Goal: Task Accomplishment & Management: Manage account settings

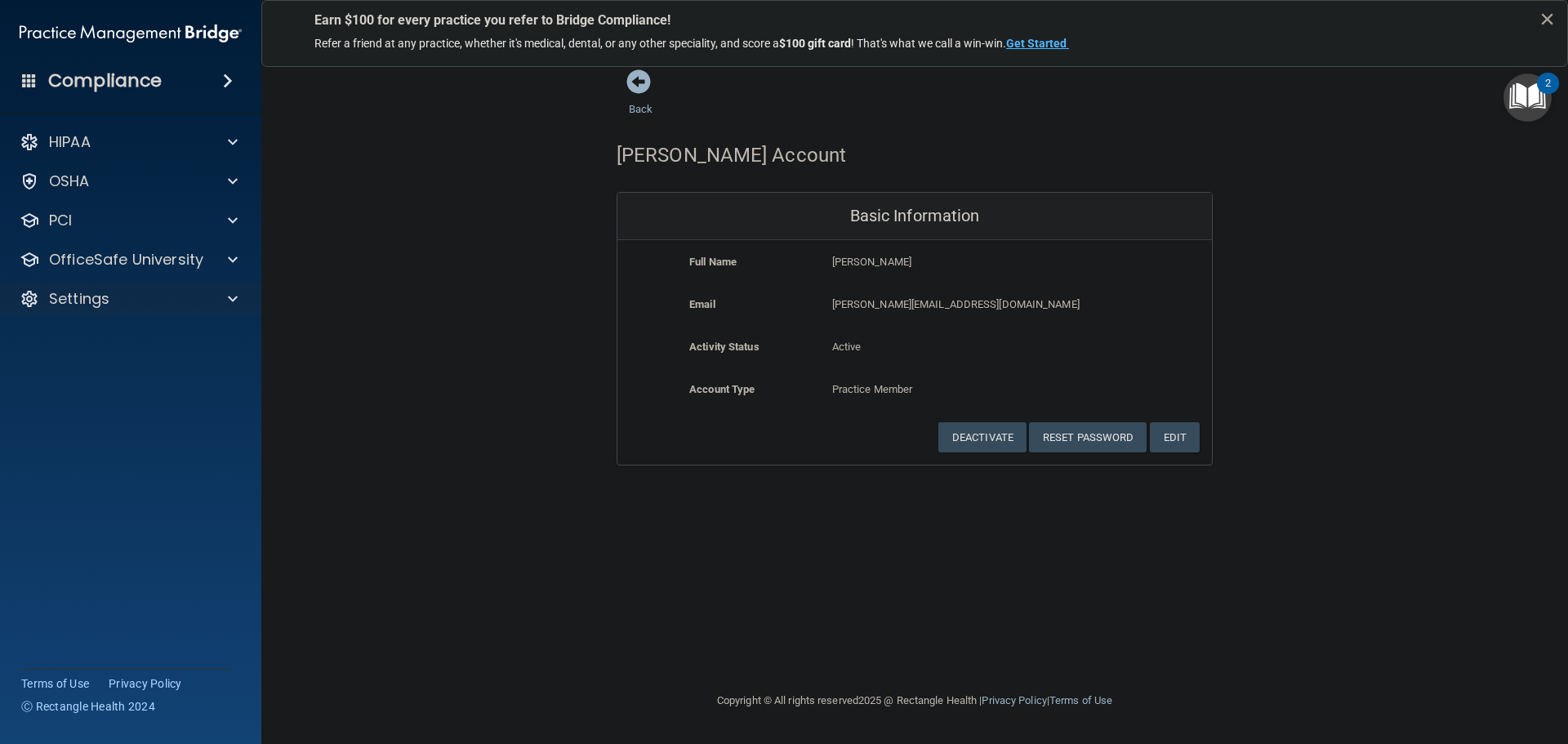
click at [176, 283] on div "Settings" at bounding box center [131, 299] width 262 height 32
click at [203, 298] on div "Settings" at bounding box center [107, 299] width 201 height 20
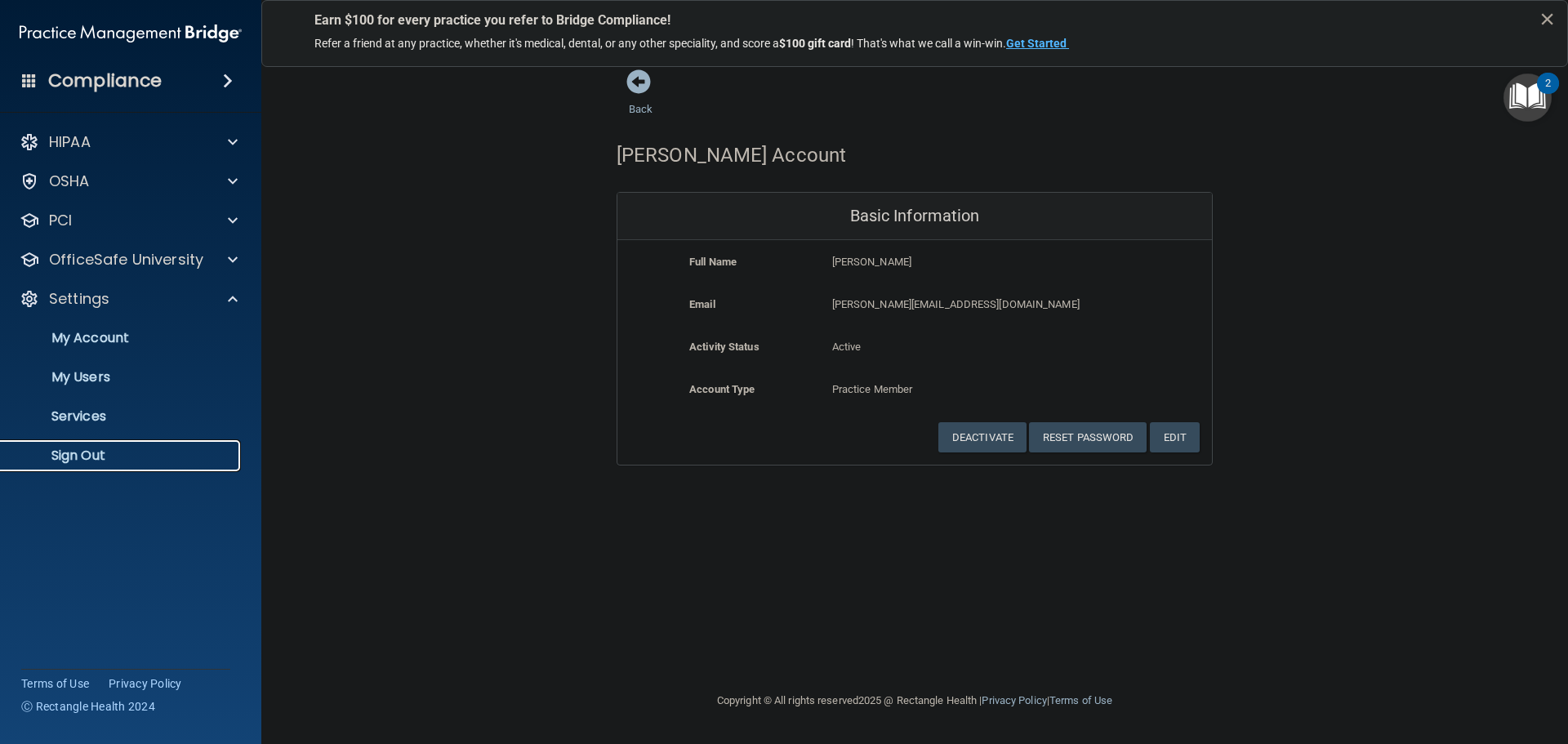
click at [105, 440] on link "Sign Out" at bounding box center [112, 456] width 257 height 32
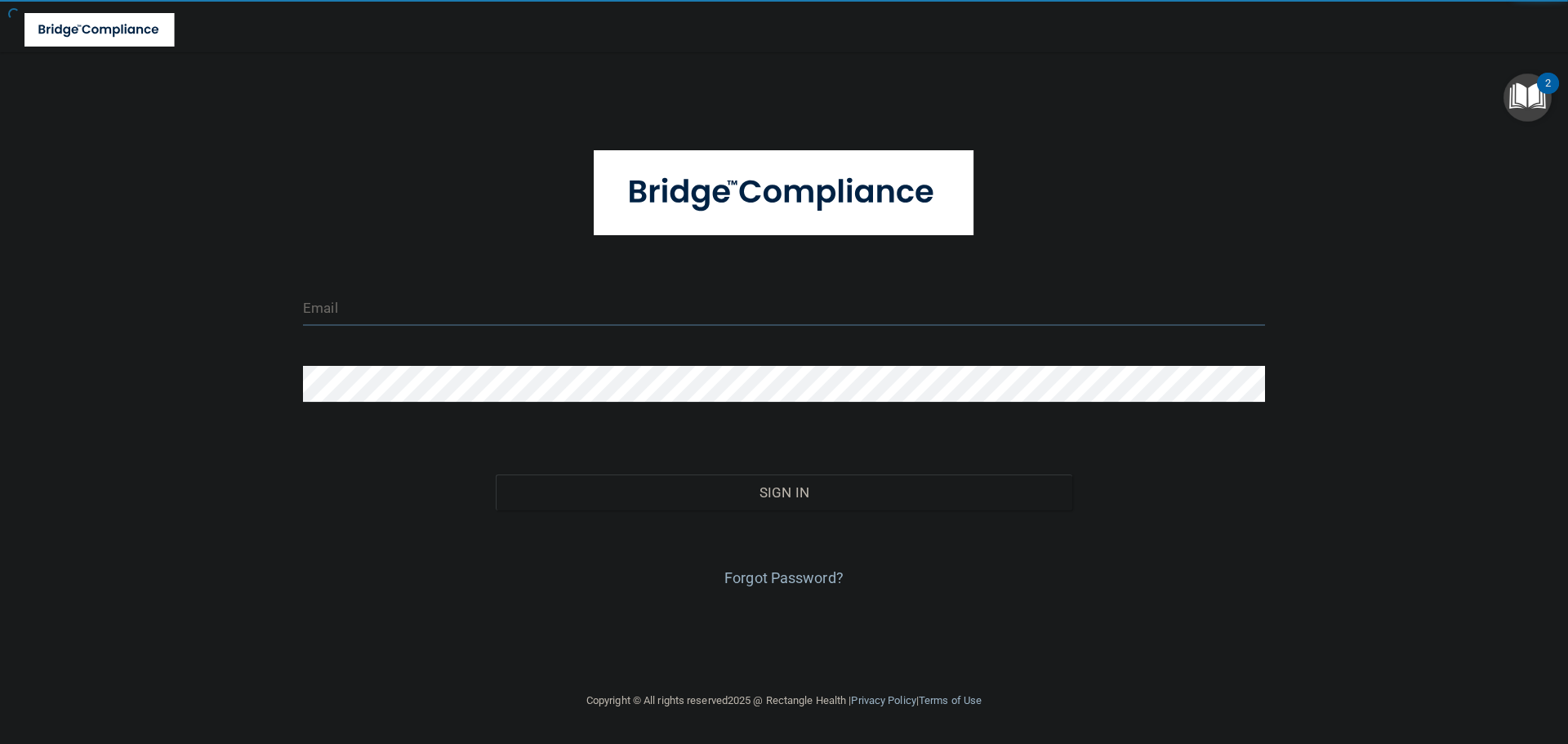
type input "cfletcher@rectanglehealth.com"
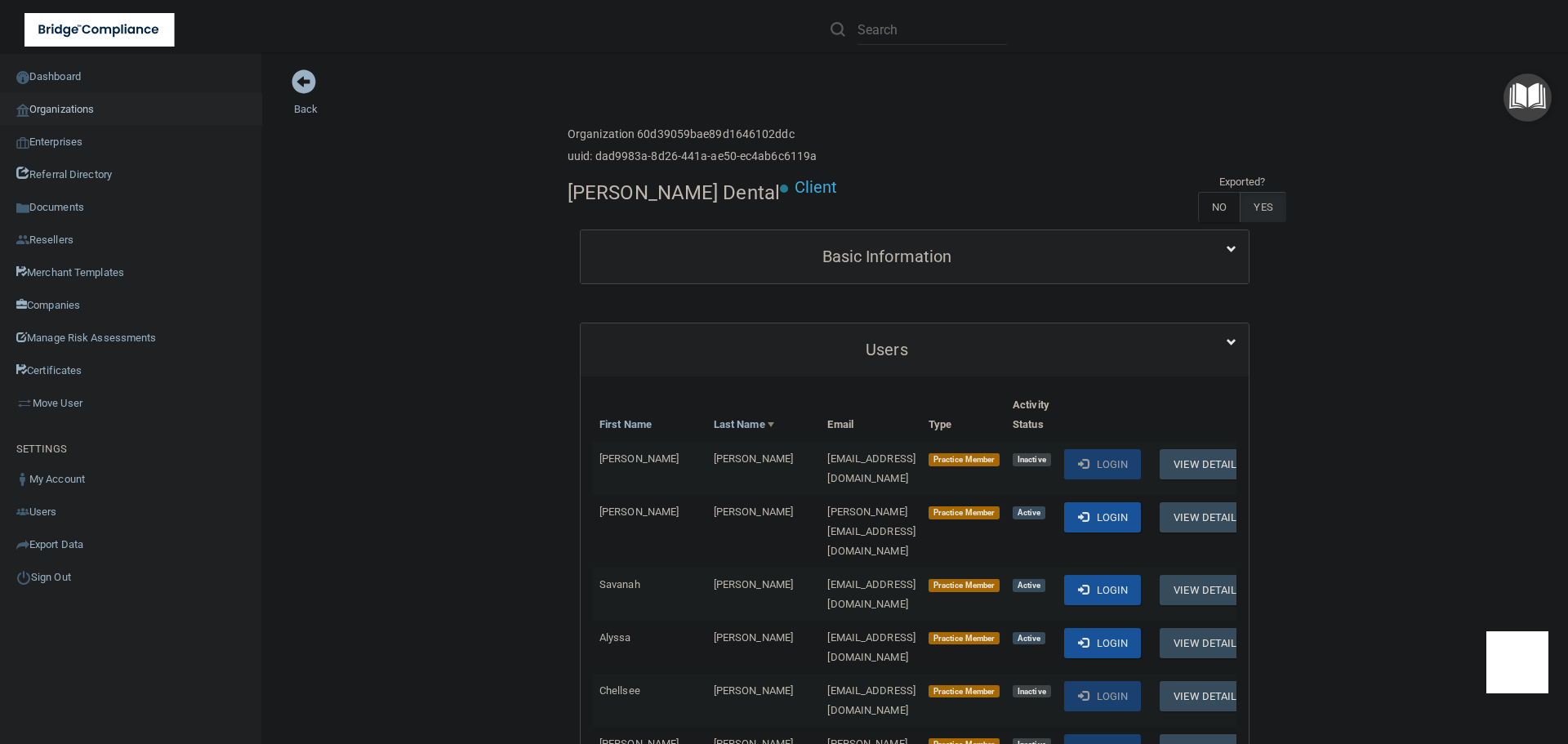
scroll to position [490, 0]
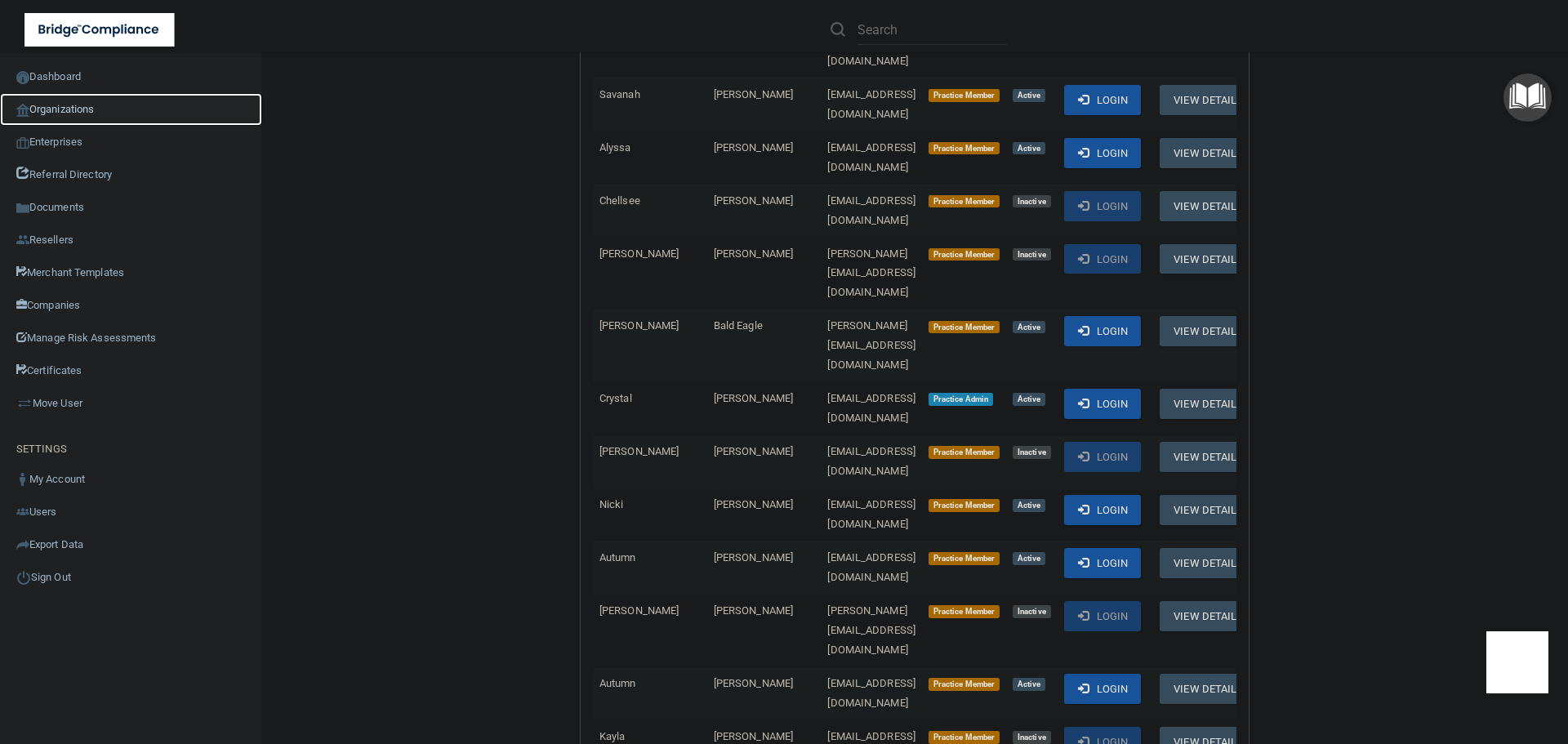
click at [50, 98] on link "Organizations" at bounding box center [131, 109] width 262 height 32
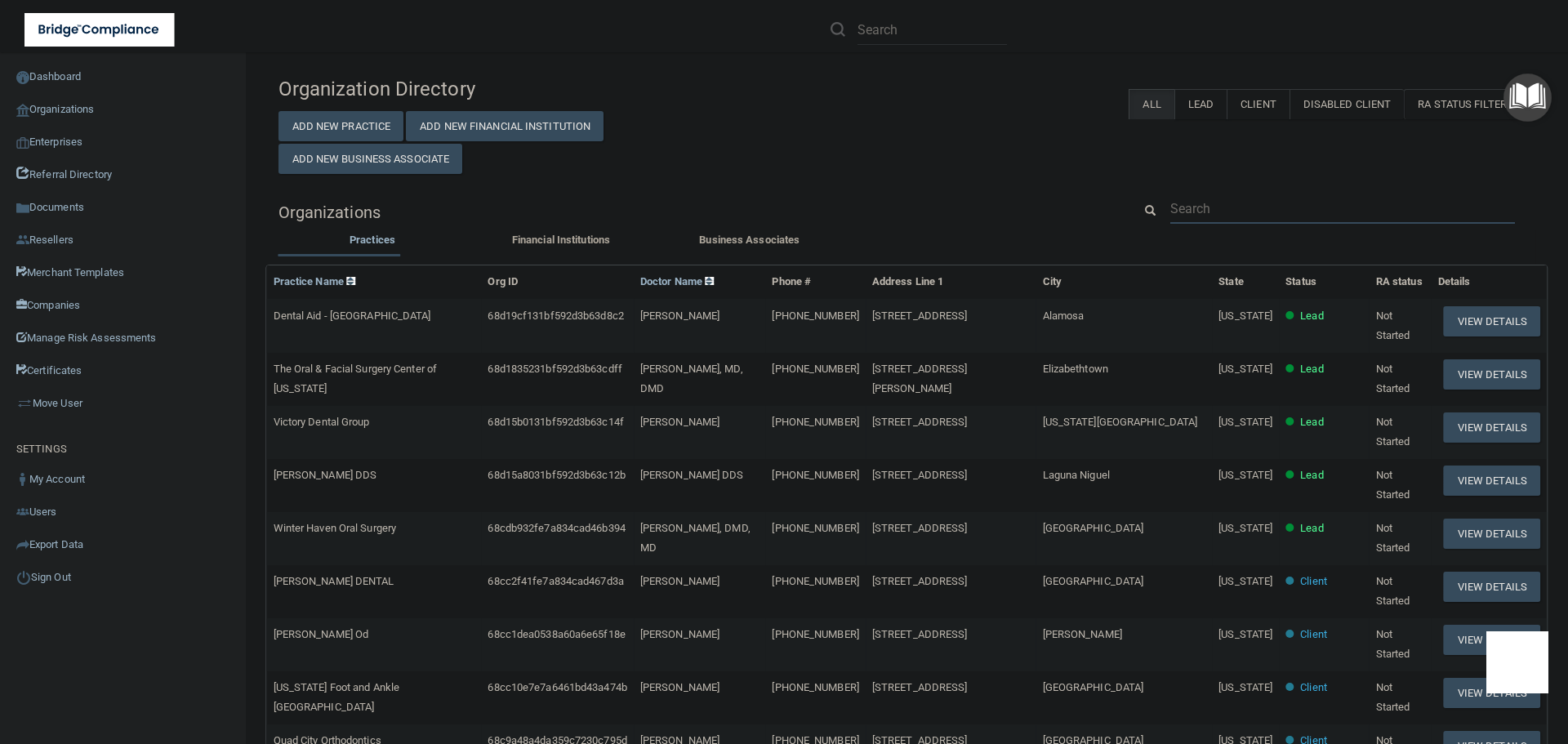
click at [1205, 200] on input "text" at bounding box center [1342, 209] width 345 height 30
paste input "Dental Care Centre of Austin"
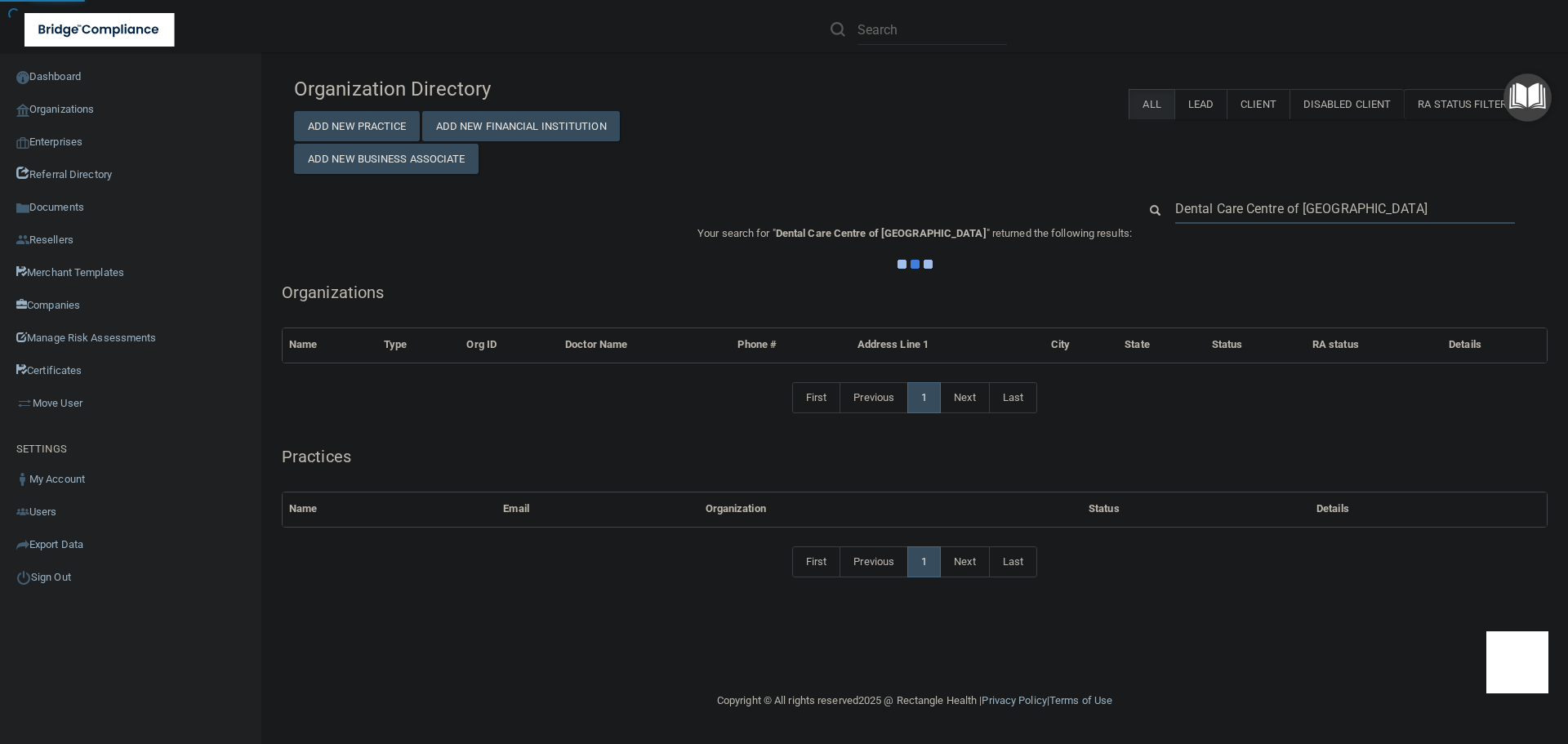
type input "Dental Care Centre of Austin"
click at [966, 173] on div "Organization Directory Add New Practice Add New Financial Institution Add New B…" at bounding box center [915, 122] width 1266 height 106
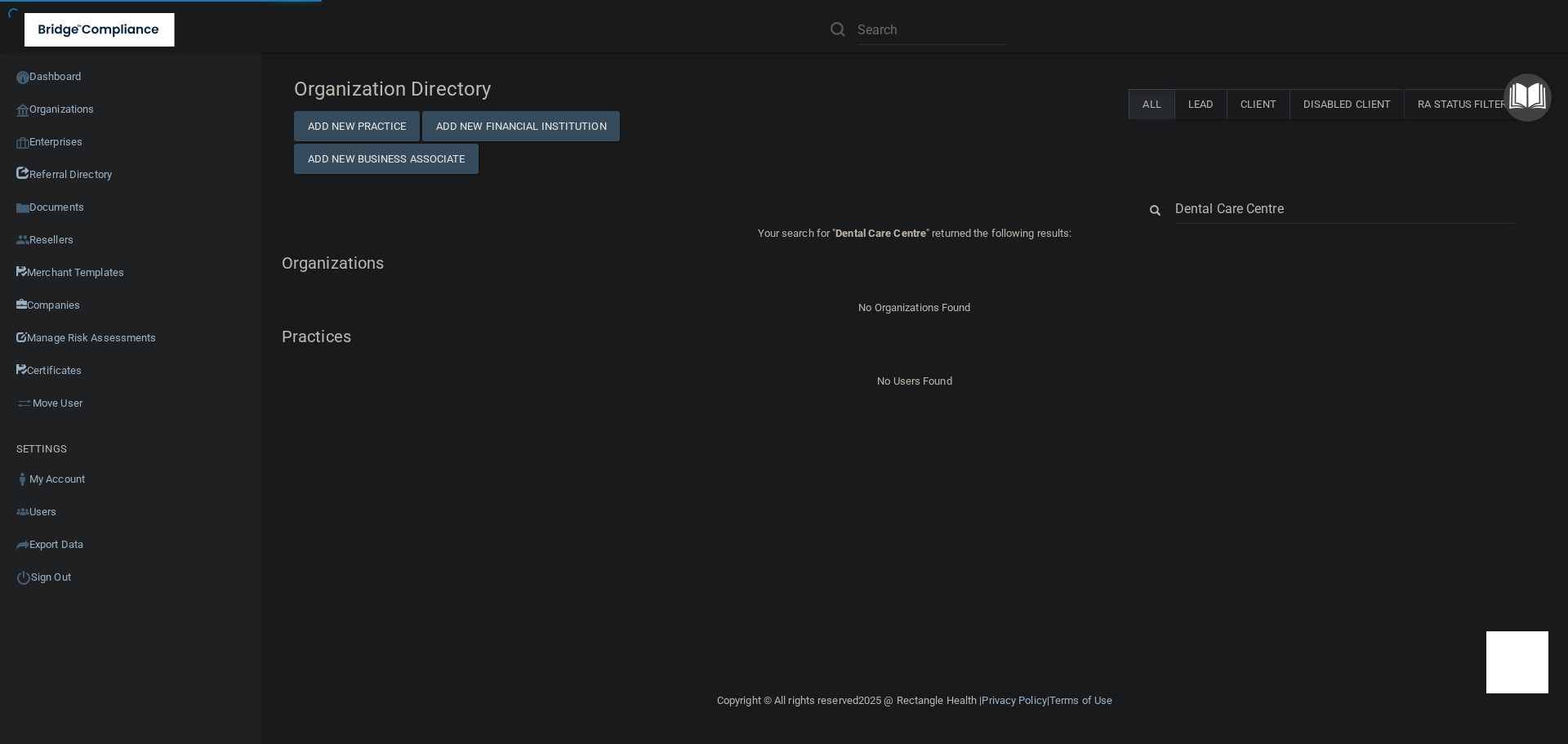
type input "Dental Care Centre"
click at [1204, 201] on input "Dental Care Centre" at bounding box center [1344, 209] width 339 height 30
paste input "719) 481-6788"
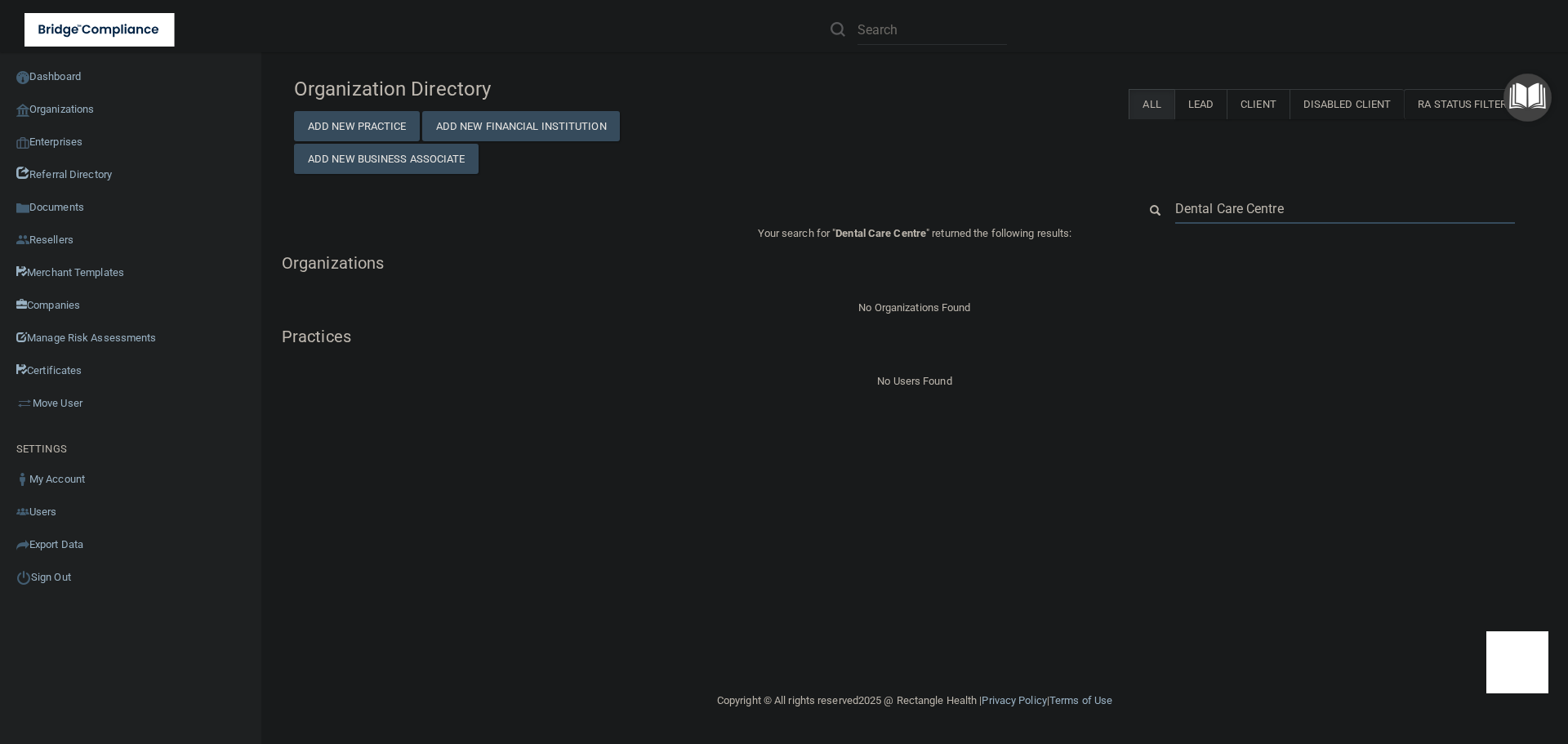
type input "719) 481-6788"
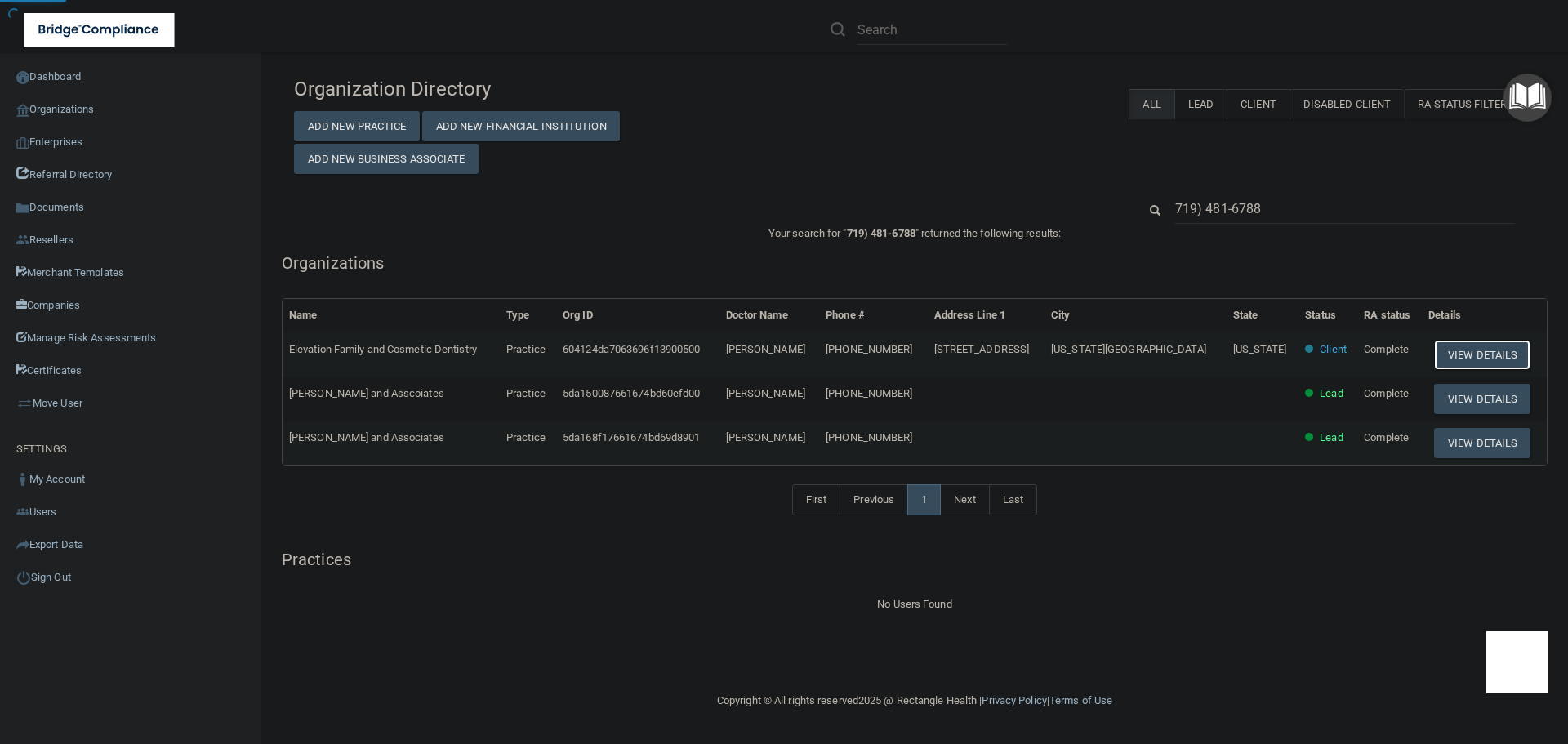
click at [1473, 347] on button "View Details" at bounding box center [1483, 355] width 97 height 30
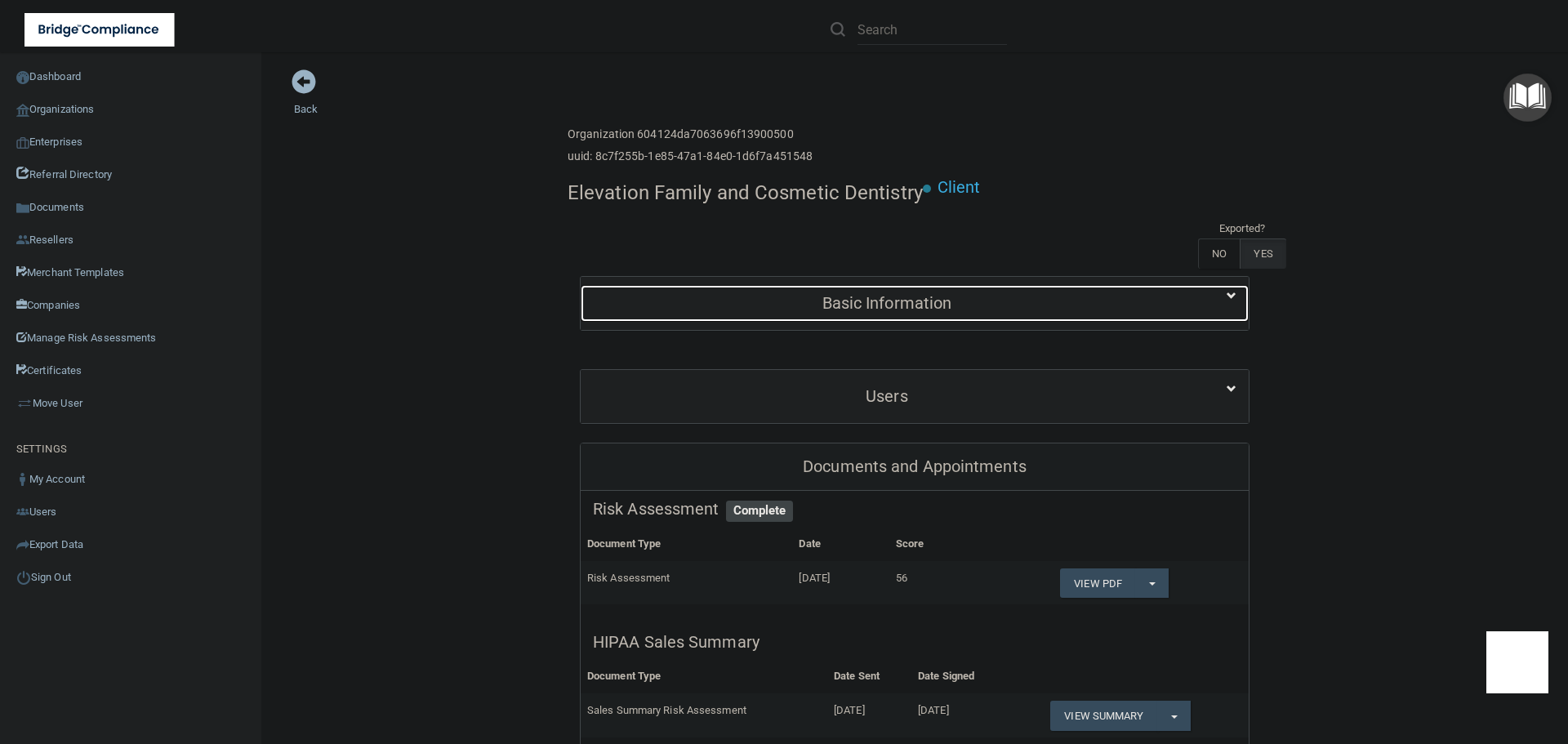
click at [871, 302] on h5 "Basic Information" at bounding box center [887, 303] width 588 height 18
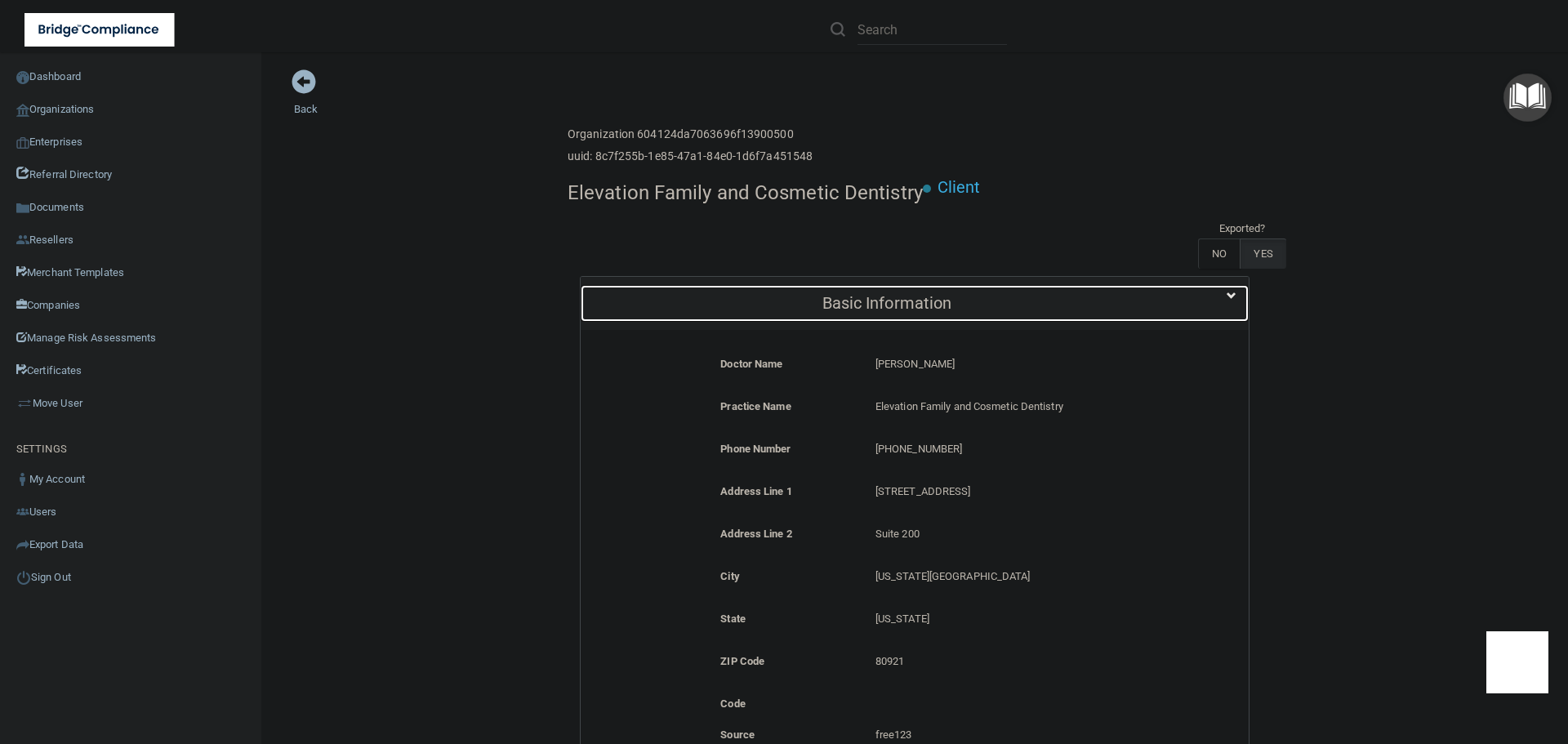
click at [871, 303] on h5 "Basic Information" at bounding box center [887, 303] width 588 height 18
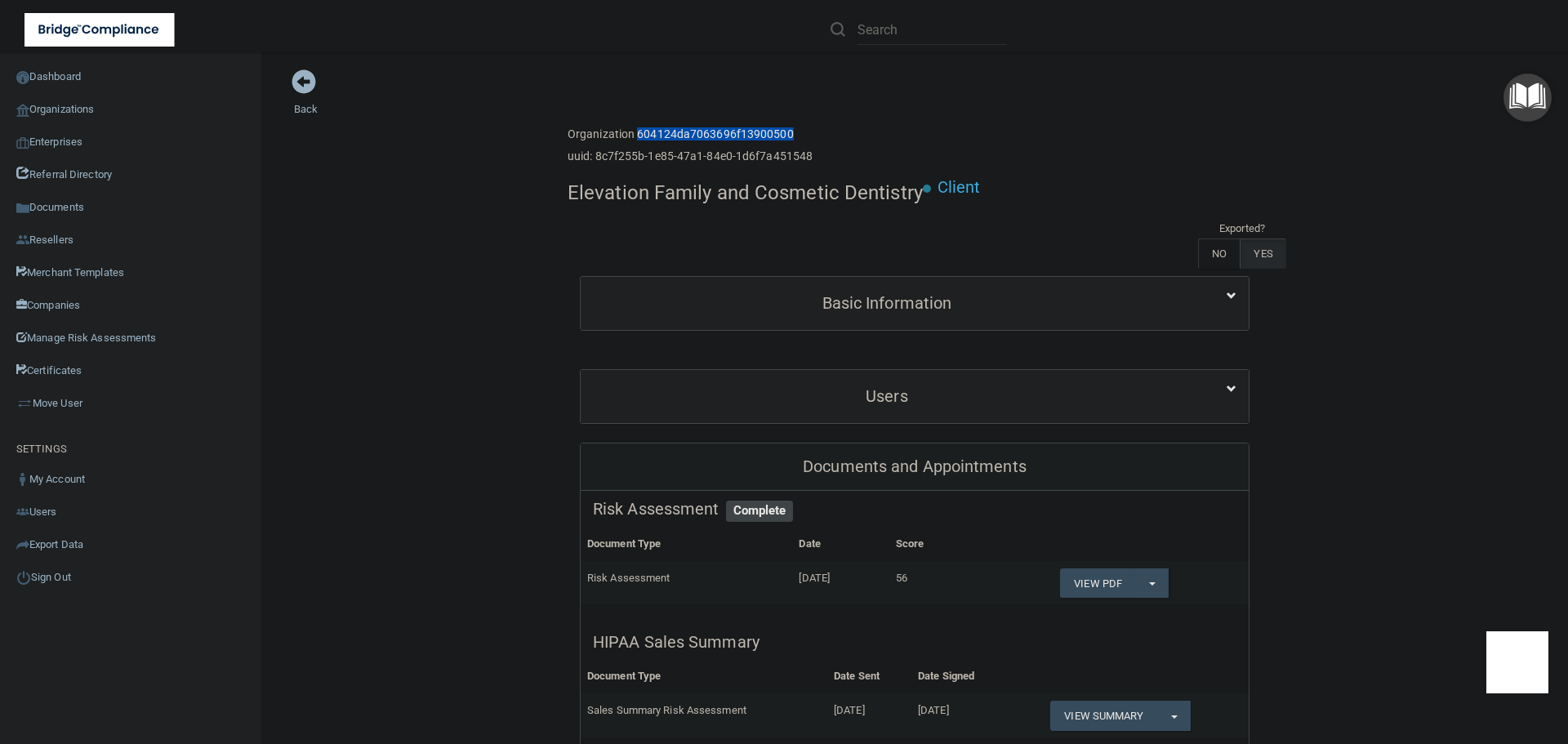
drag, startPoint x: 787, startPoint y: 131, endPoint x: 631, endPoint y: 135, distance: 156.1
click at [631, 135] on h6 "Organization 604124da7063696f13900500" at bounding box center [690, 134] width 245 height 13
copy h6 "604124da7063696f13900500"
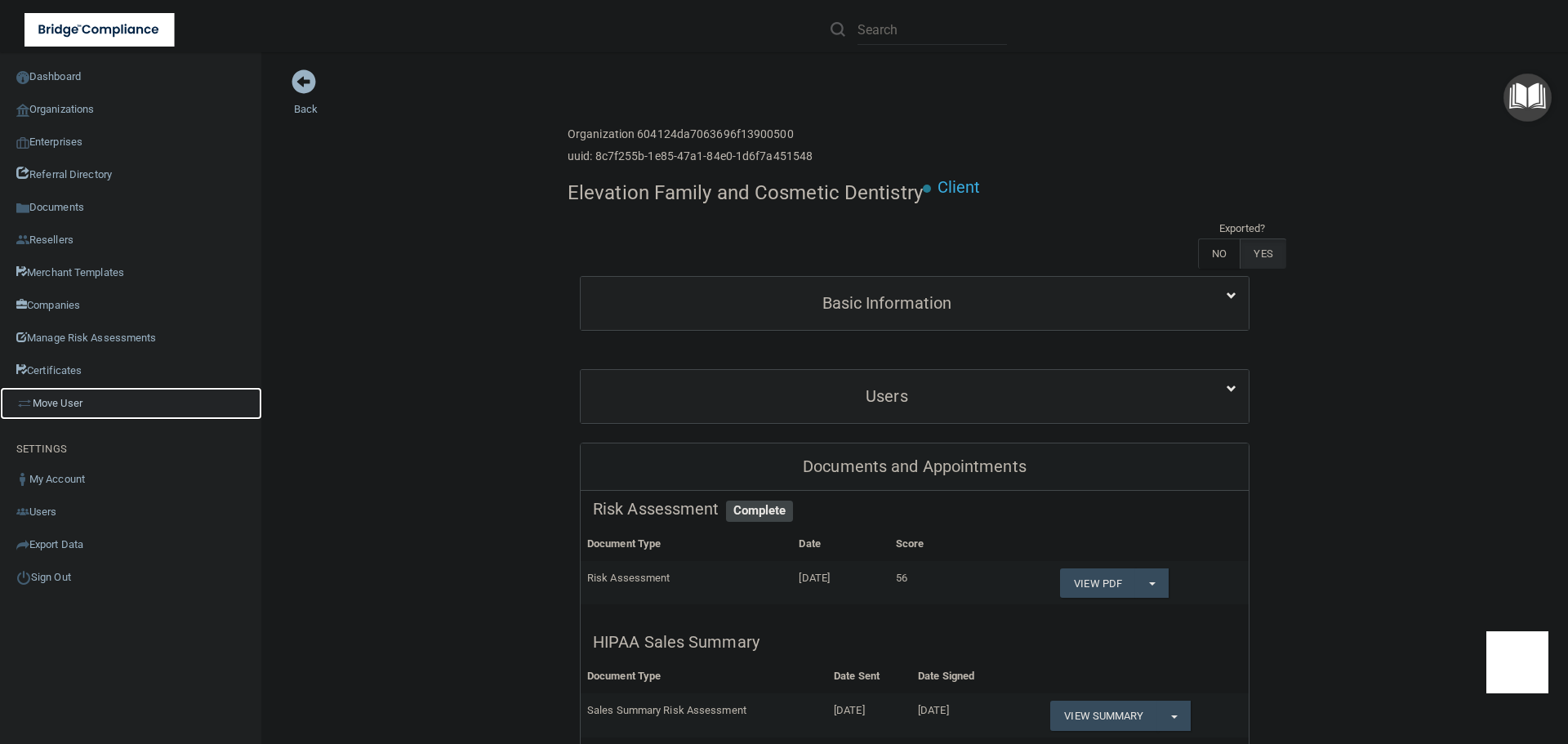
click at [74, 399] on link "Move User" at bounding box center [131, 403] width 262 height 32
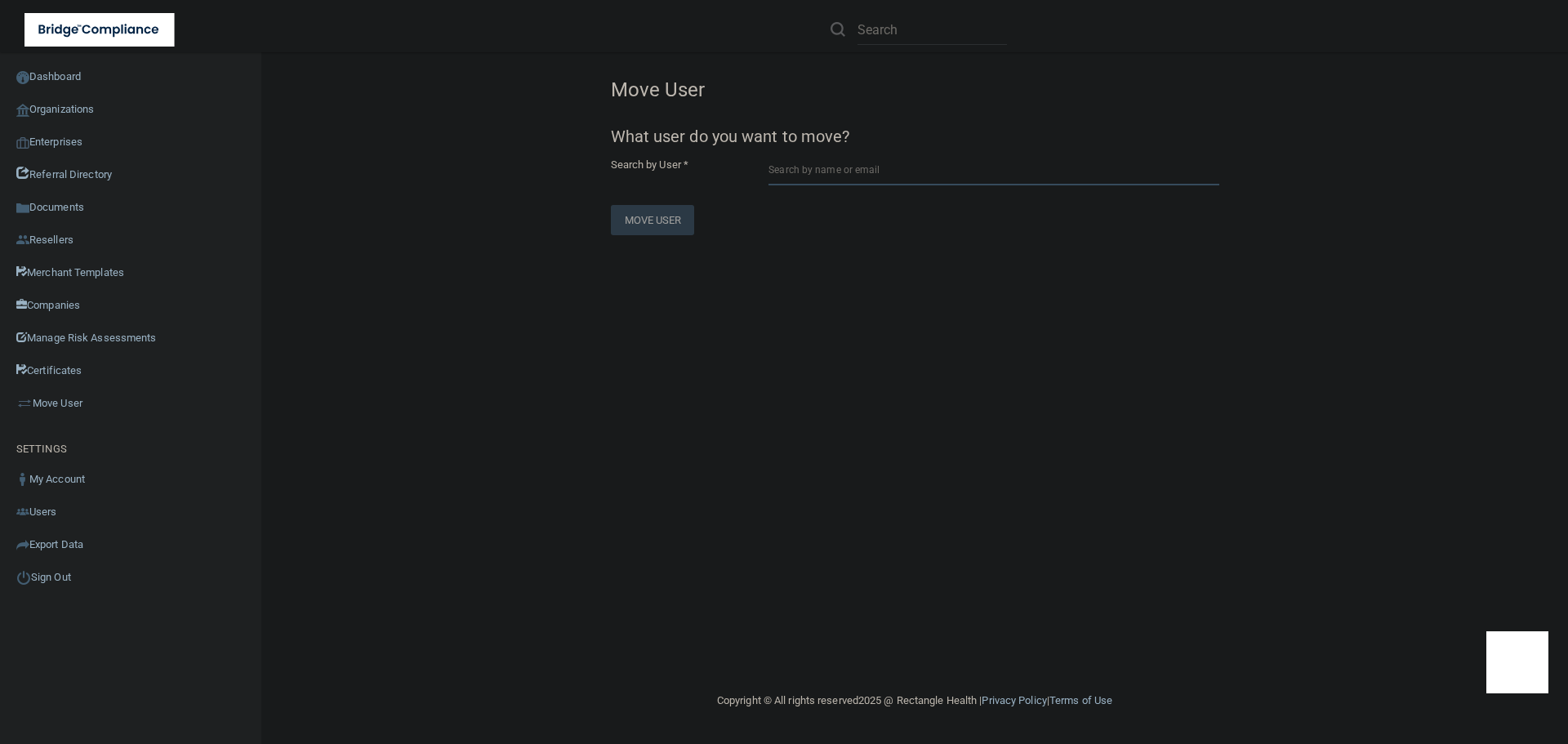
click at [856, 161] on input "text" at bounding box center [993, 170] width 450 height 30
click at [908, 213] on div "Jordan Thinger Sean P. Avera, DDS, MS" at bounding box center [964, 210] width 353 height 14
type input "Jordan Thinger"
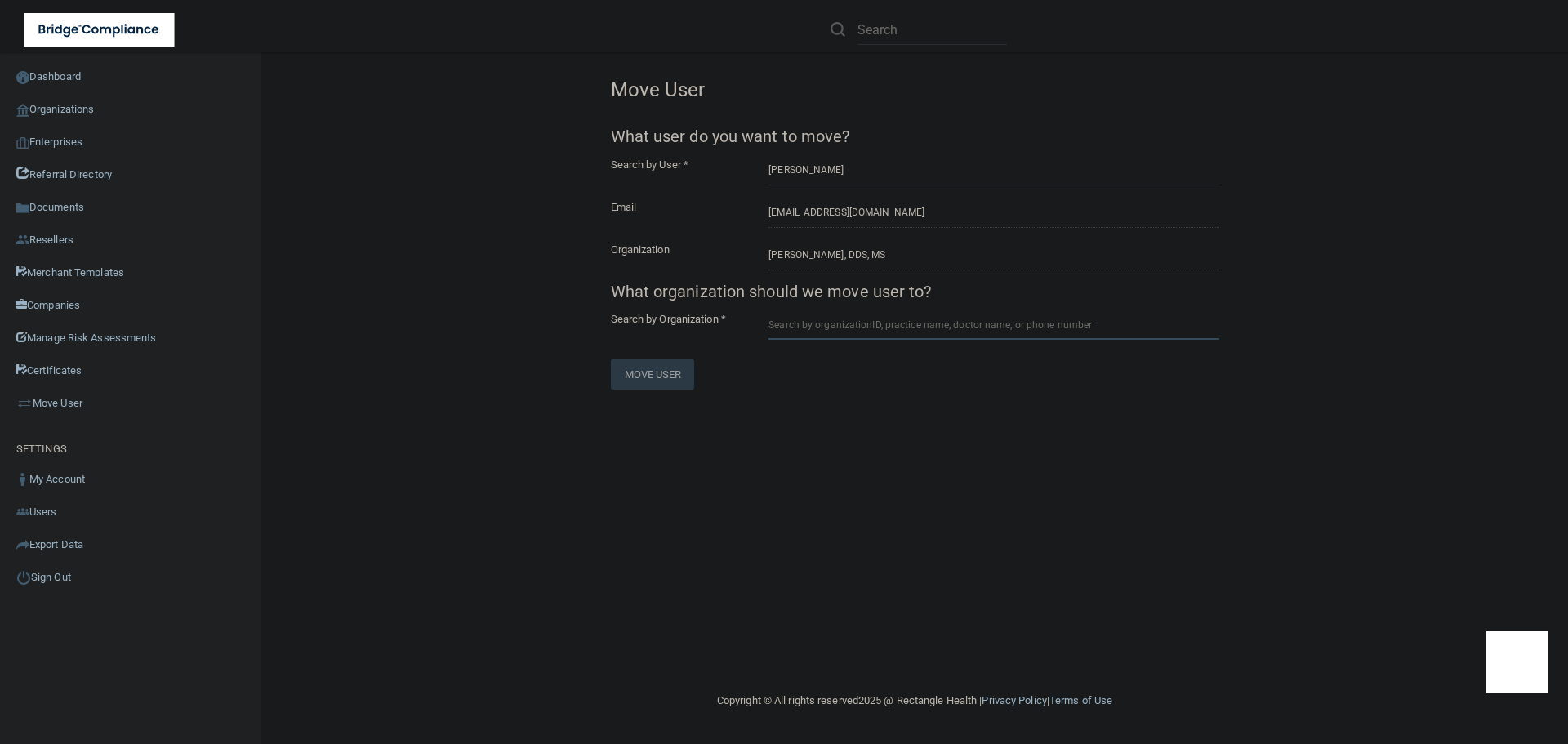
click at [796, 321] on input "text" at bounding box center [993, 325] width 450 height 30
paste input "604124da7063696f13900500"
click at [823, 363] on div "604124da7063696f13900500" at bounding box center [856, 364] width 137 height 14
type input "Elevation Family and Cosmetic Dentistry"
click at [654, 498] on button "Move User" at bounding box center [653, 502] width 84 height 30
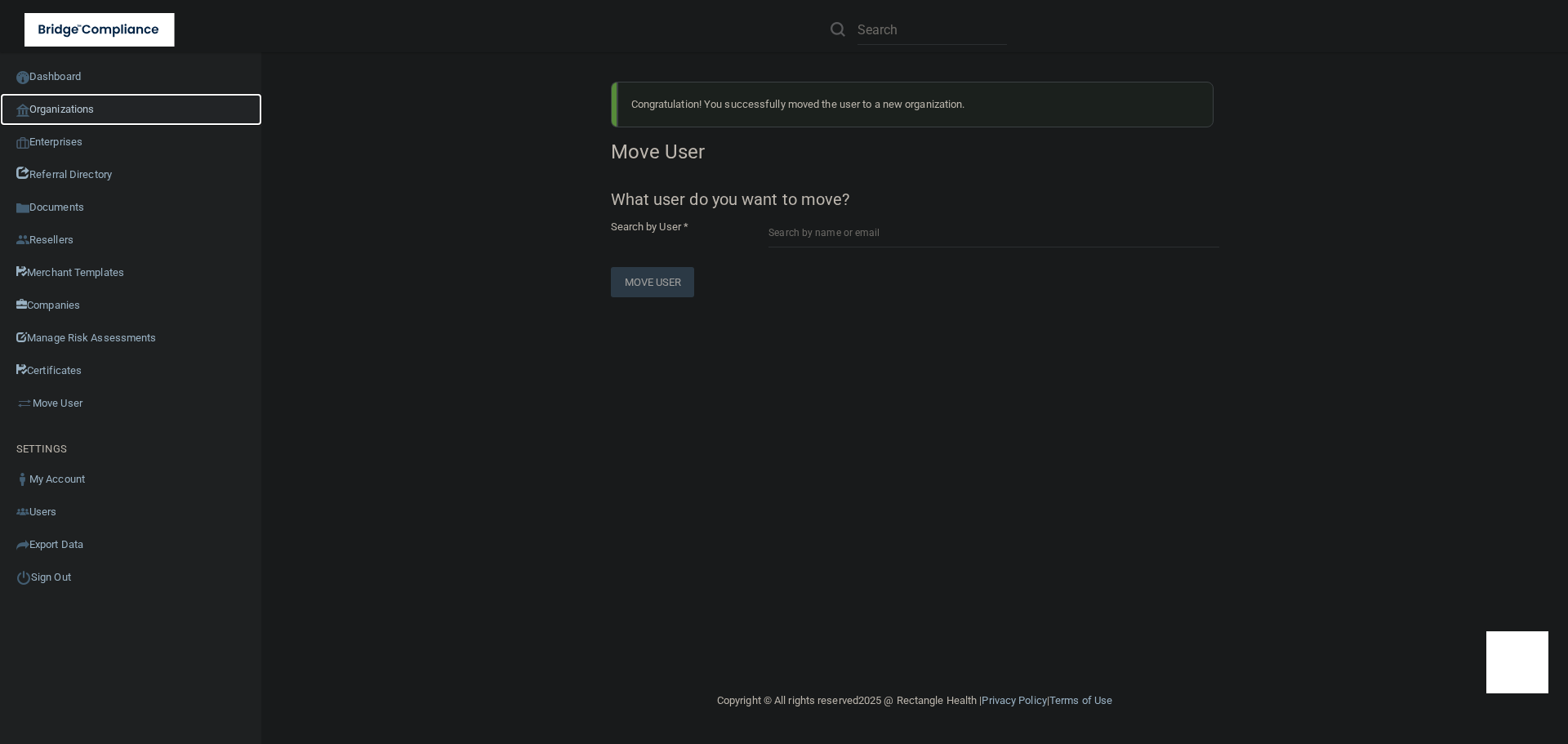
click at [75, 103] on link "Organizations" at bounding box center [131, 109] width 262 height 32
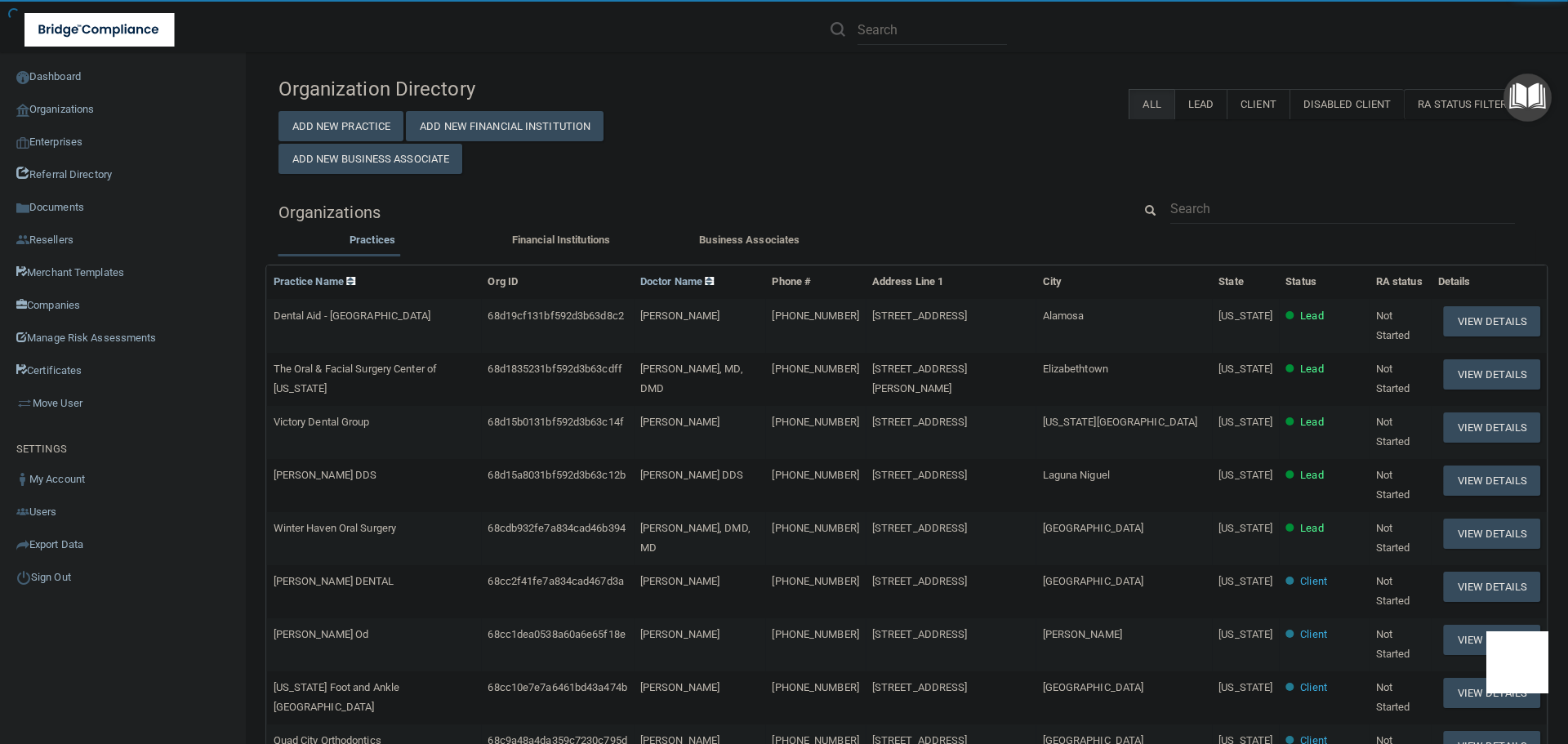
click at [1221, 189] on div "Organization Directory Add New Practice Add New Financial Institution Add New B…" at bounding box center [907, 612] width 1257 height 1088
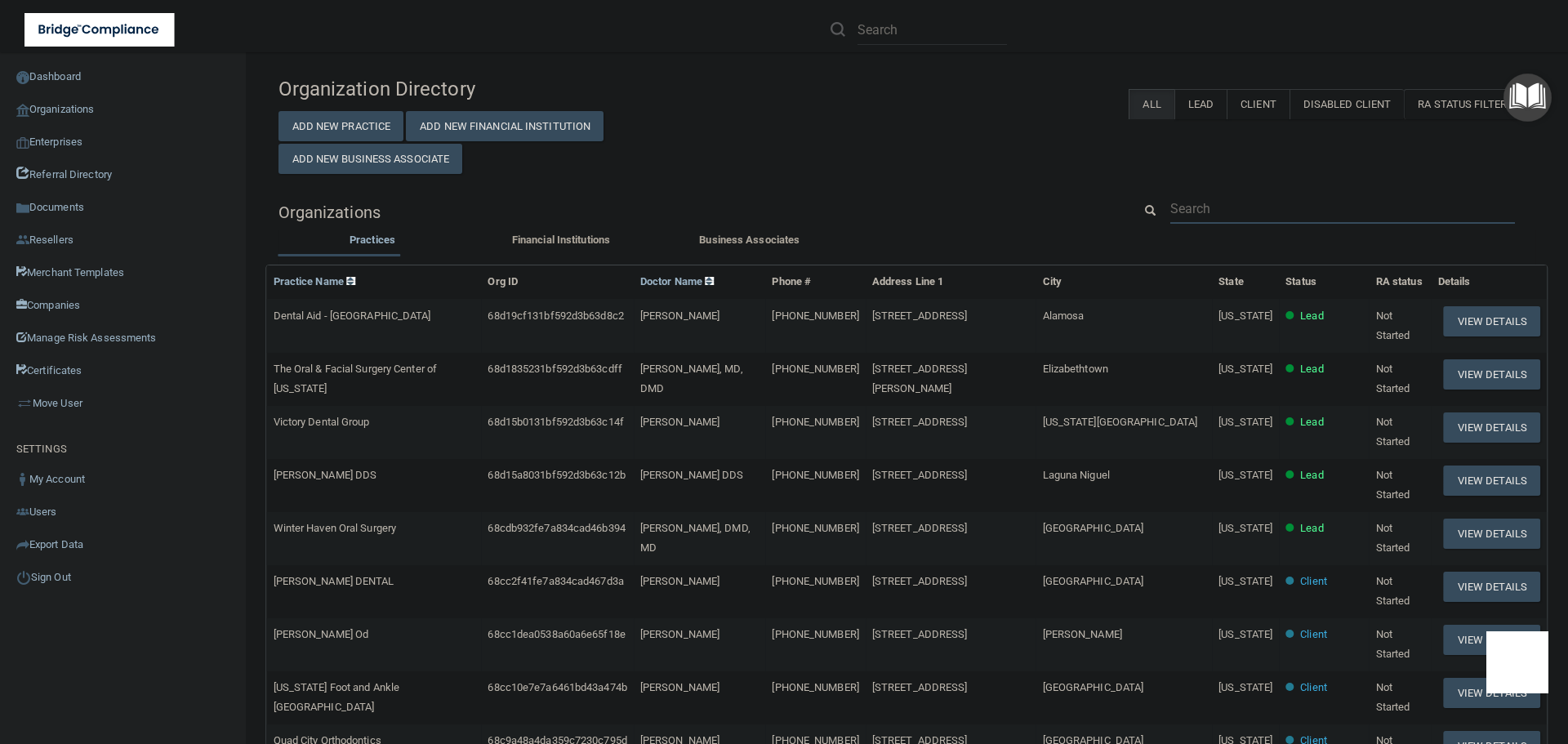
click at [1221, 200] on input "text" at bounding box center [1342, 209] width 345 height 30
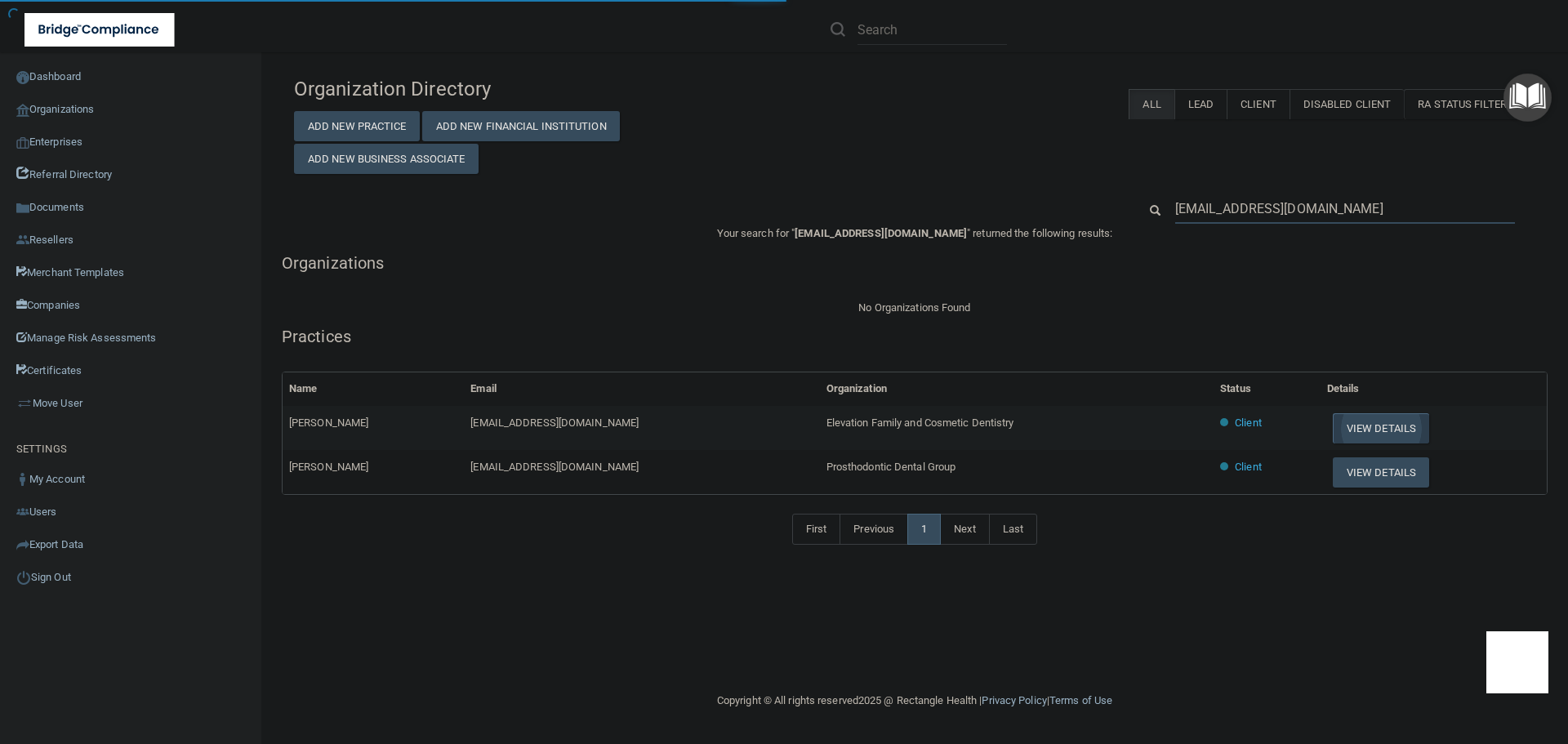
type input "jpthinger@gmail.com"
click at [1356, 423] on button "View Details" at bounding box center [1382, 429] width 97 height 30
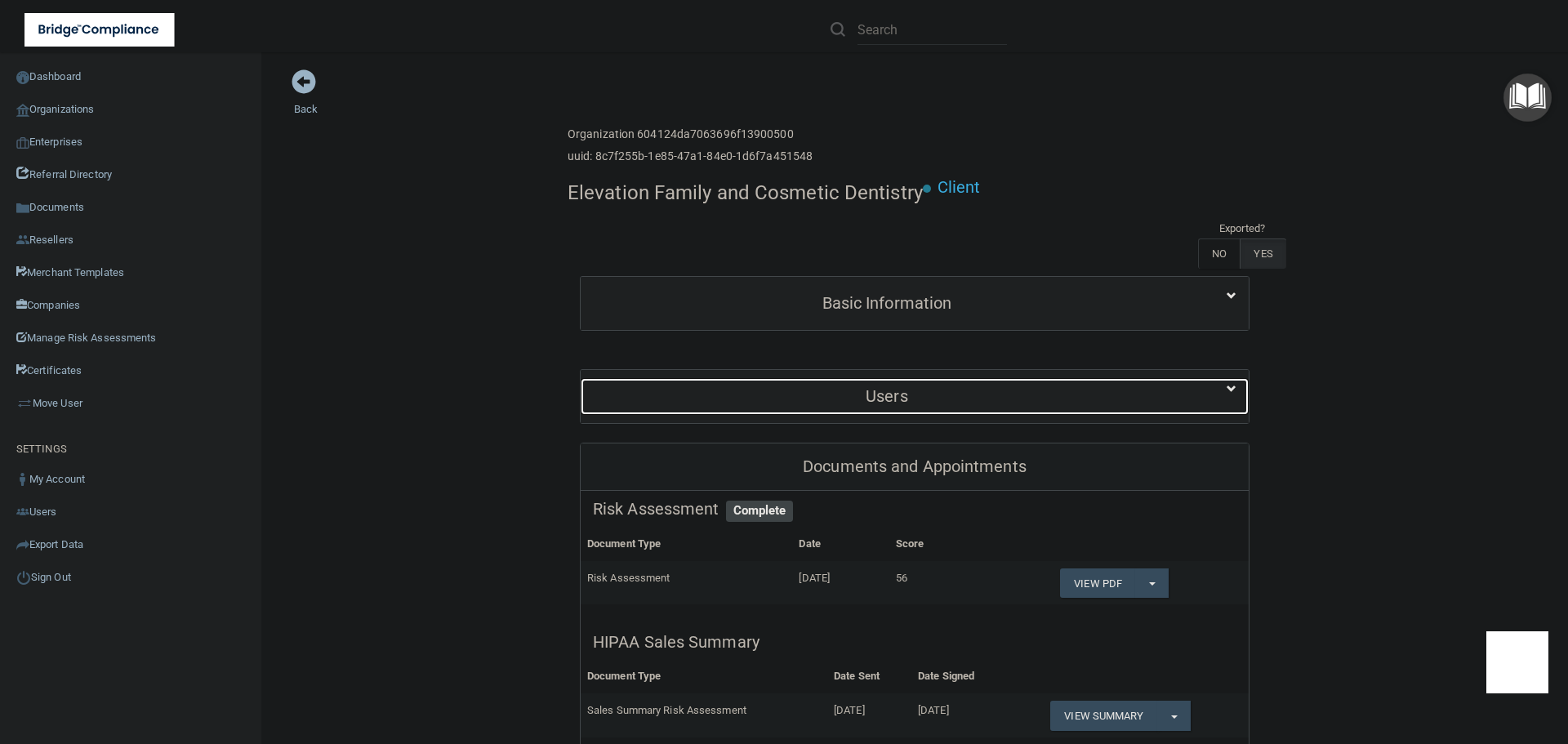
click at [810, 389] on h5 "Users" at bounding box center [887, 396] width 588 height 18
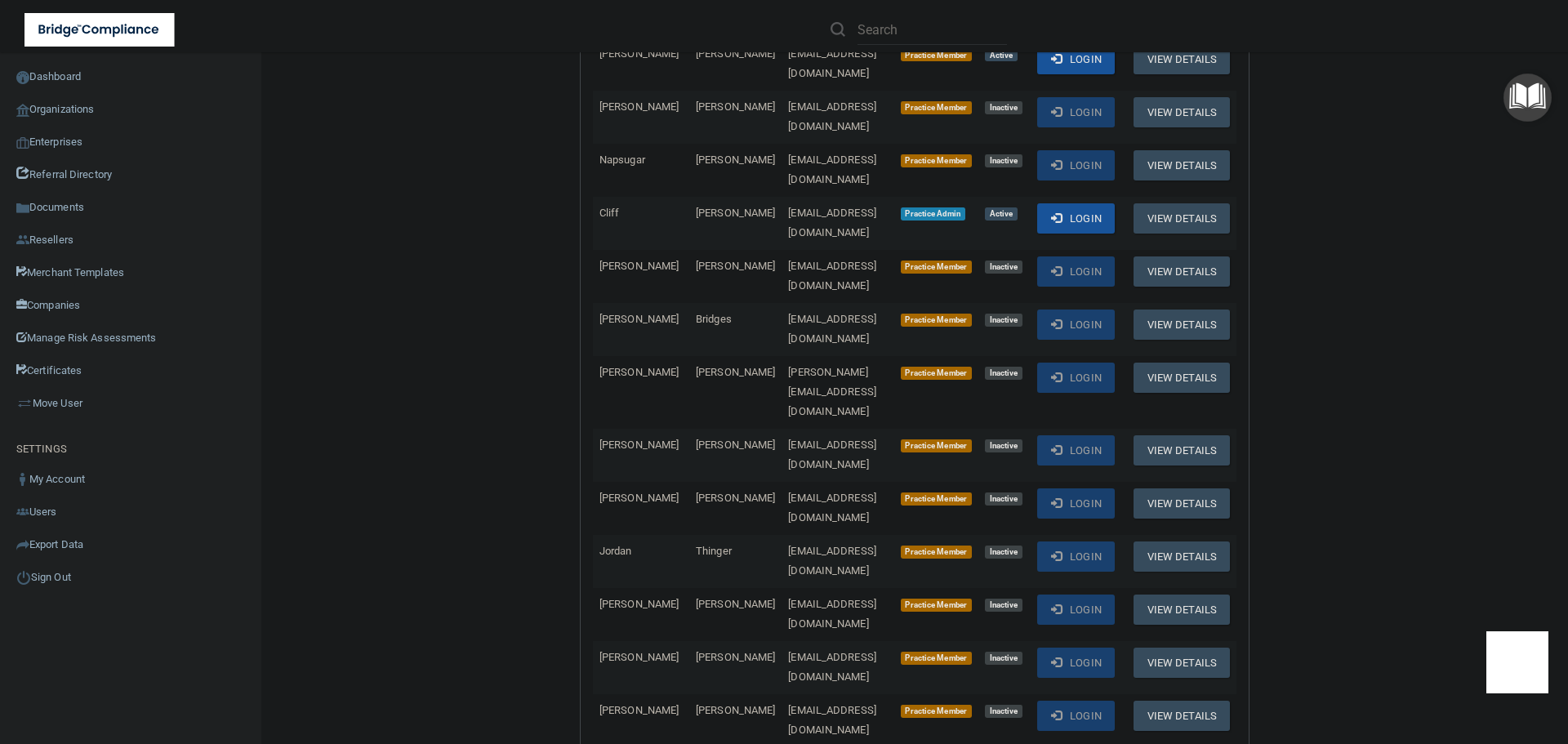
scroll to position [654, 0]
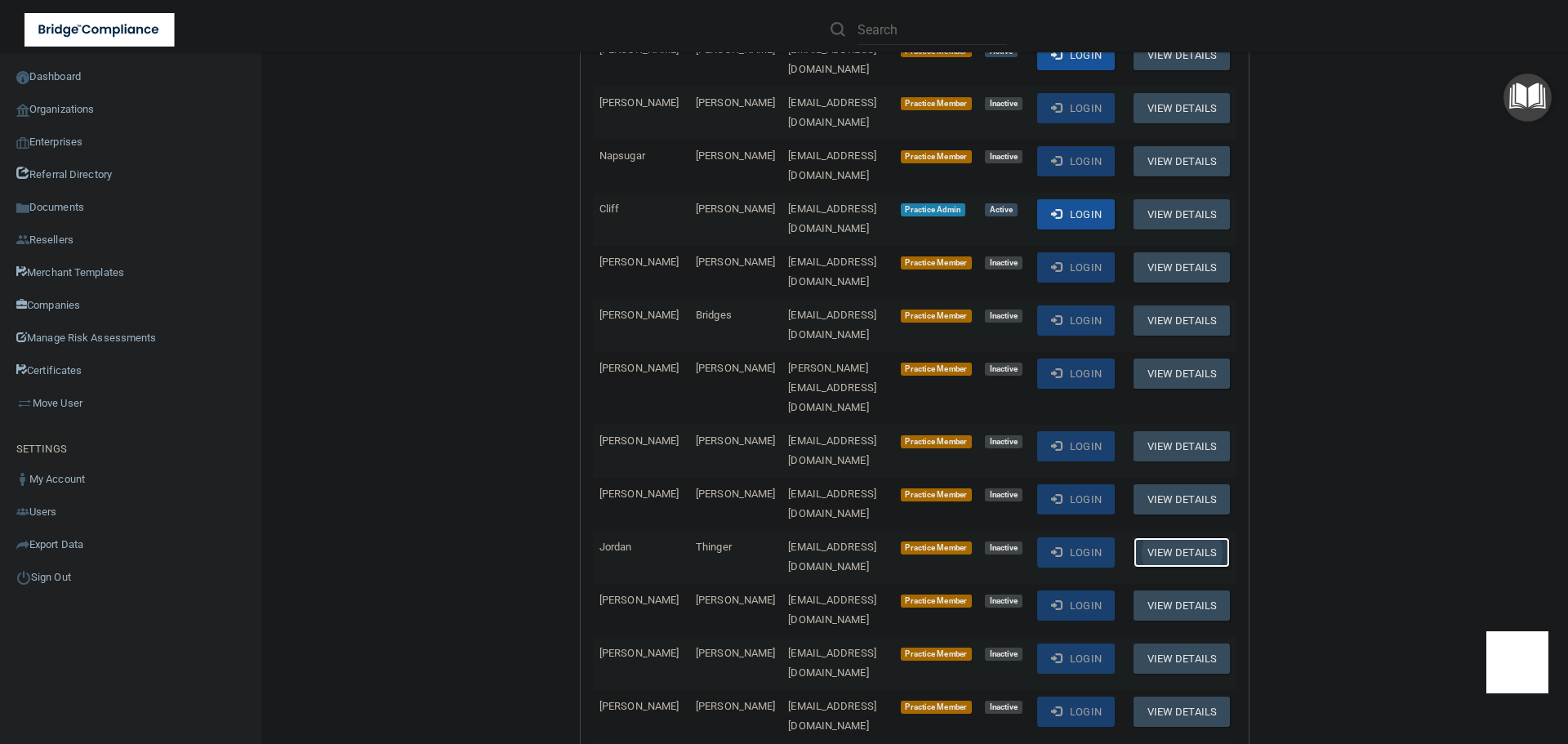
click at [1189, 537] on button "View Details" at bounding box center [1182, 552] width 97 height 30
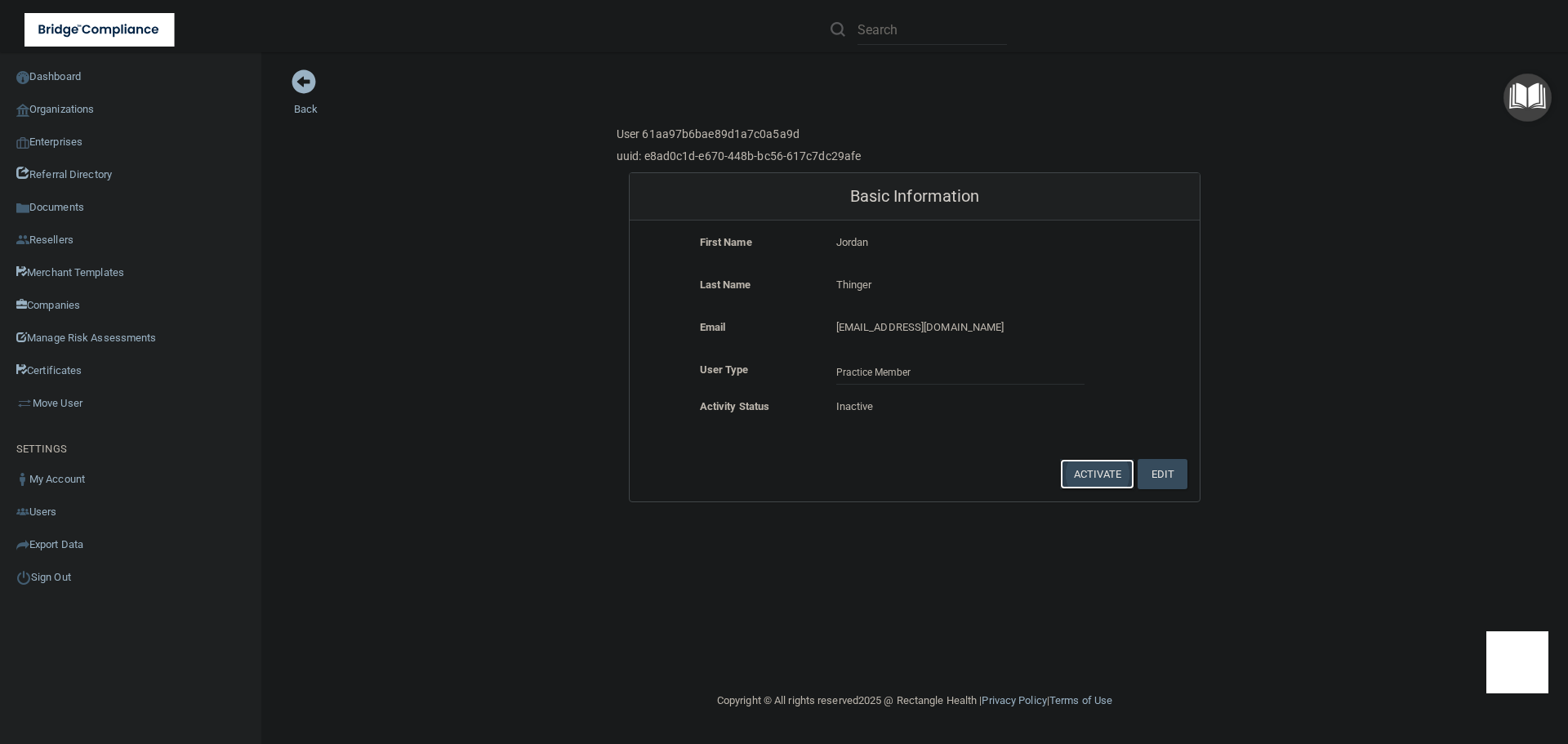
click at [1106, 467] on button "Activate" at bounding box center [1098, 475] width 75 height 30
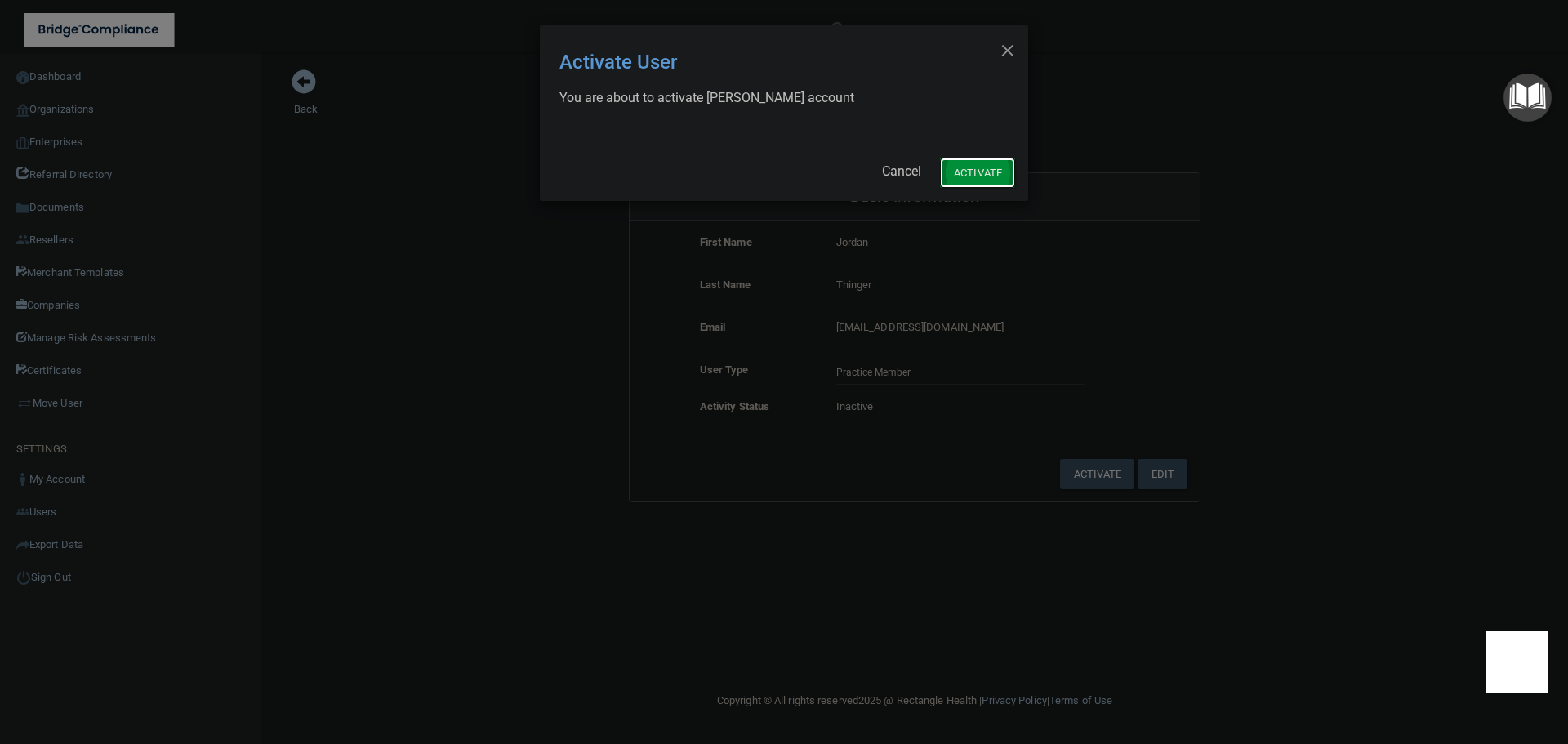
click at [964, 161] on button "Activate" at bounding box center [978, 173] width 75 height 30
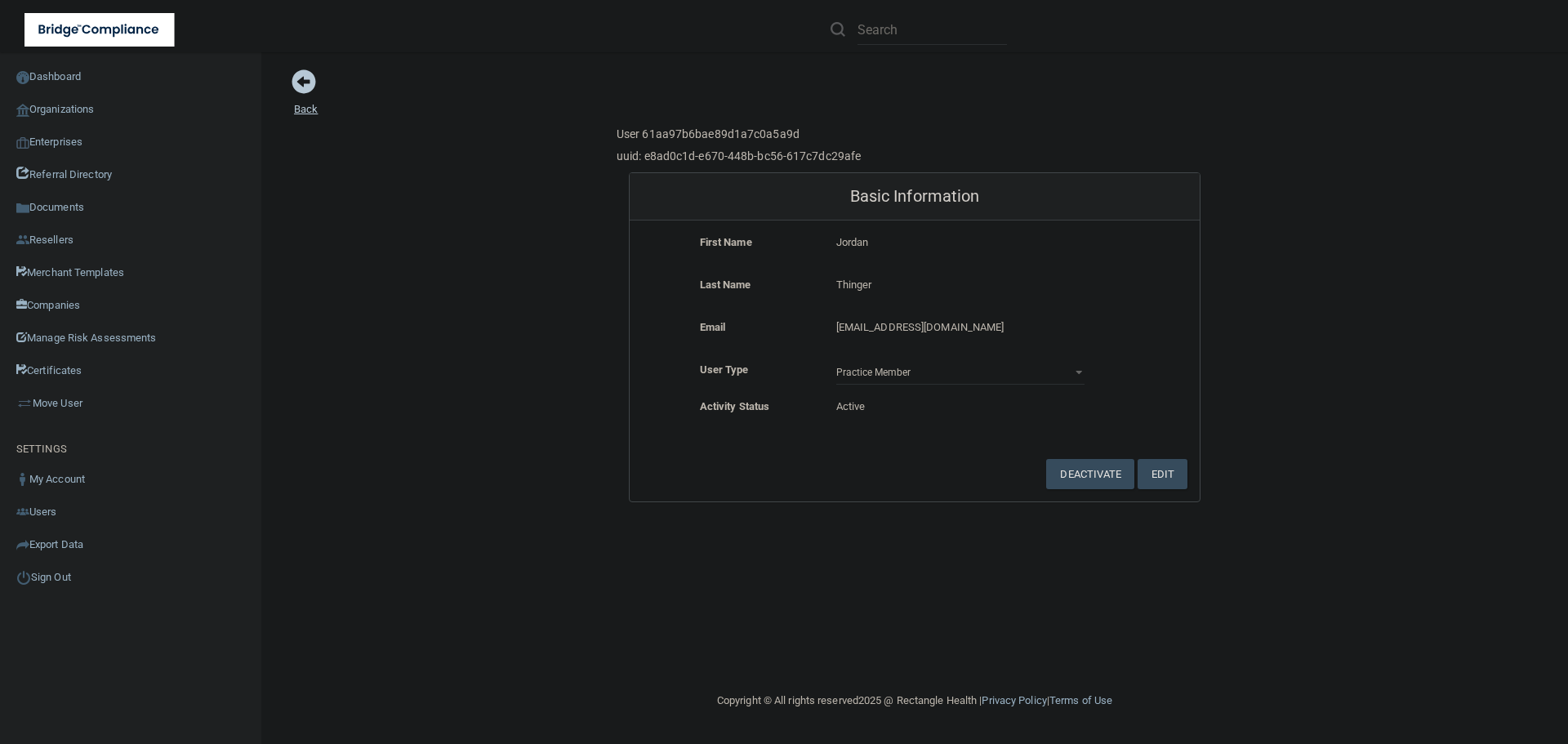
click at [296, 89] on span at bounding box center [304, 81] width 24 height 24
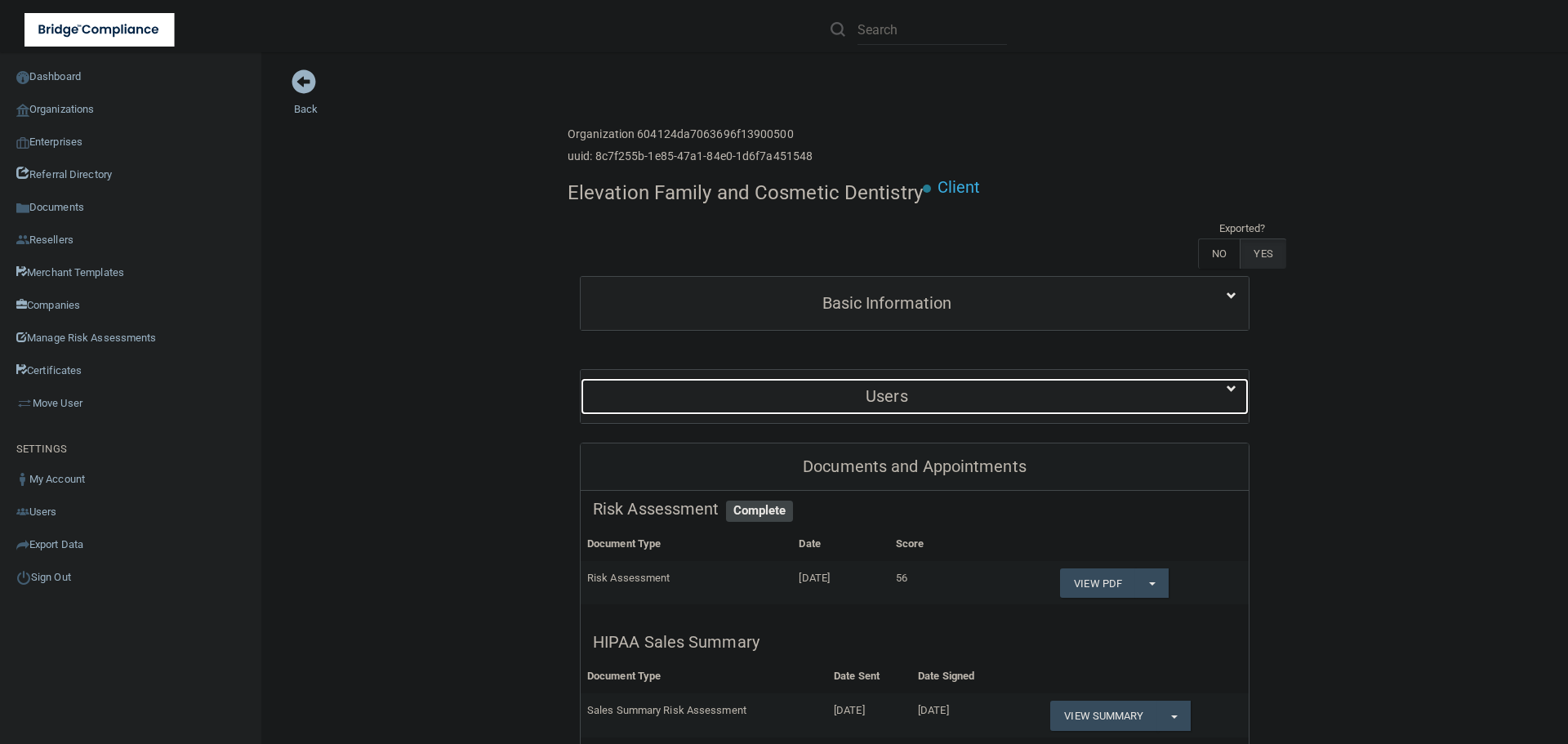
click at [835, 378] on div "Users" at bounding box center [887, 396] width 613 height 37
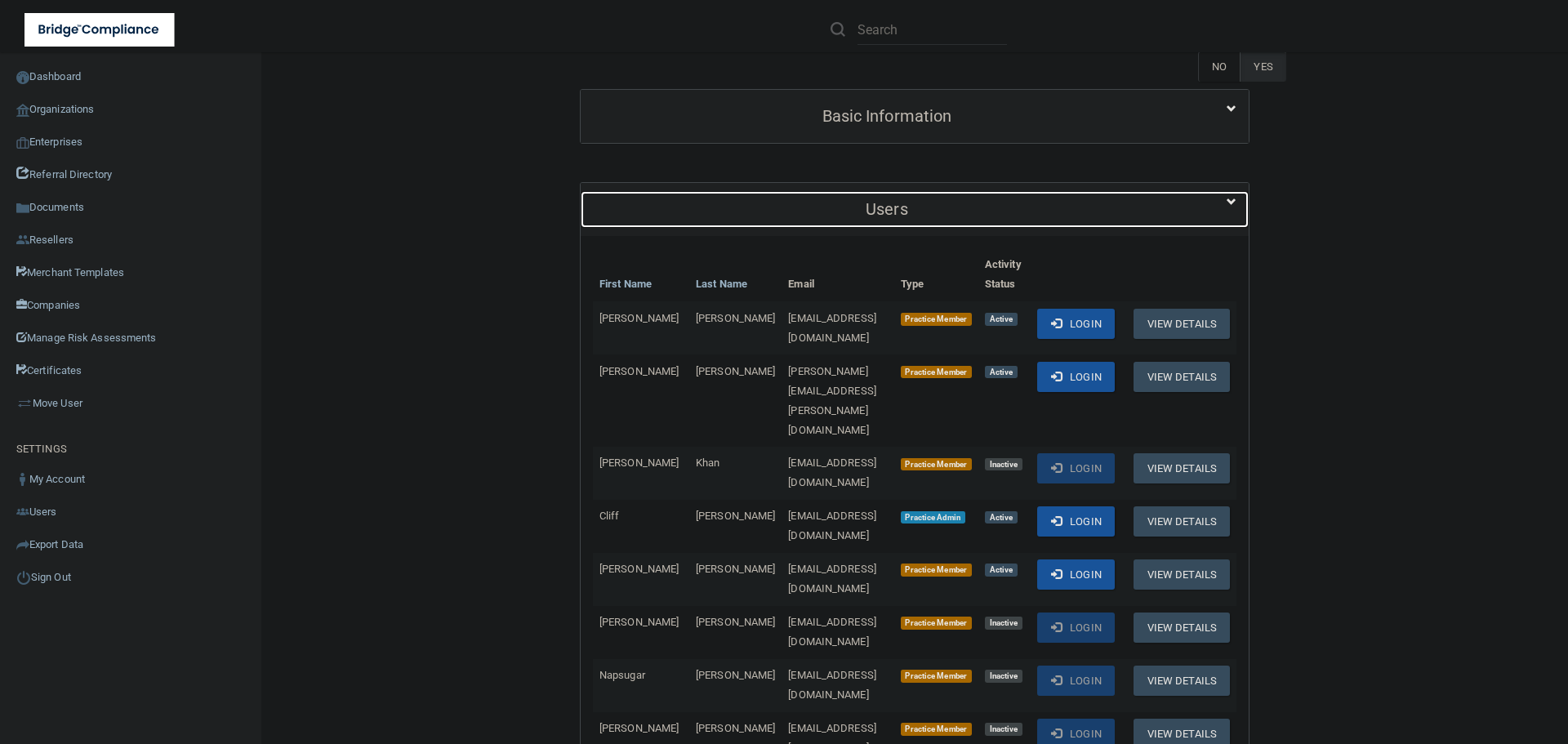
scroll to position [245, 0]
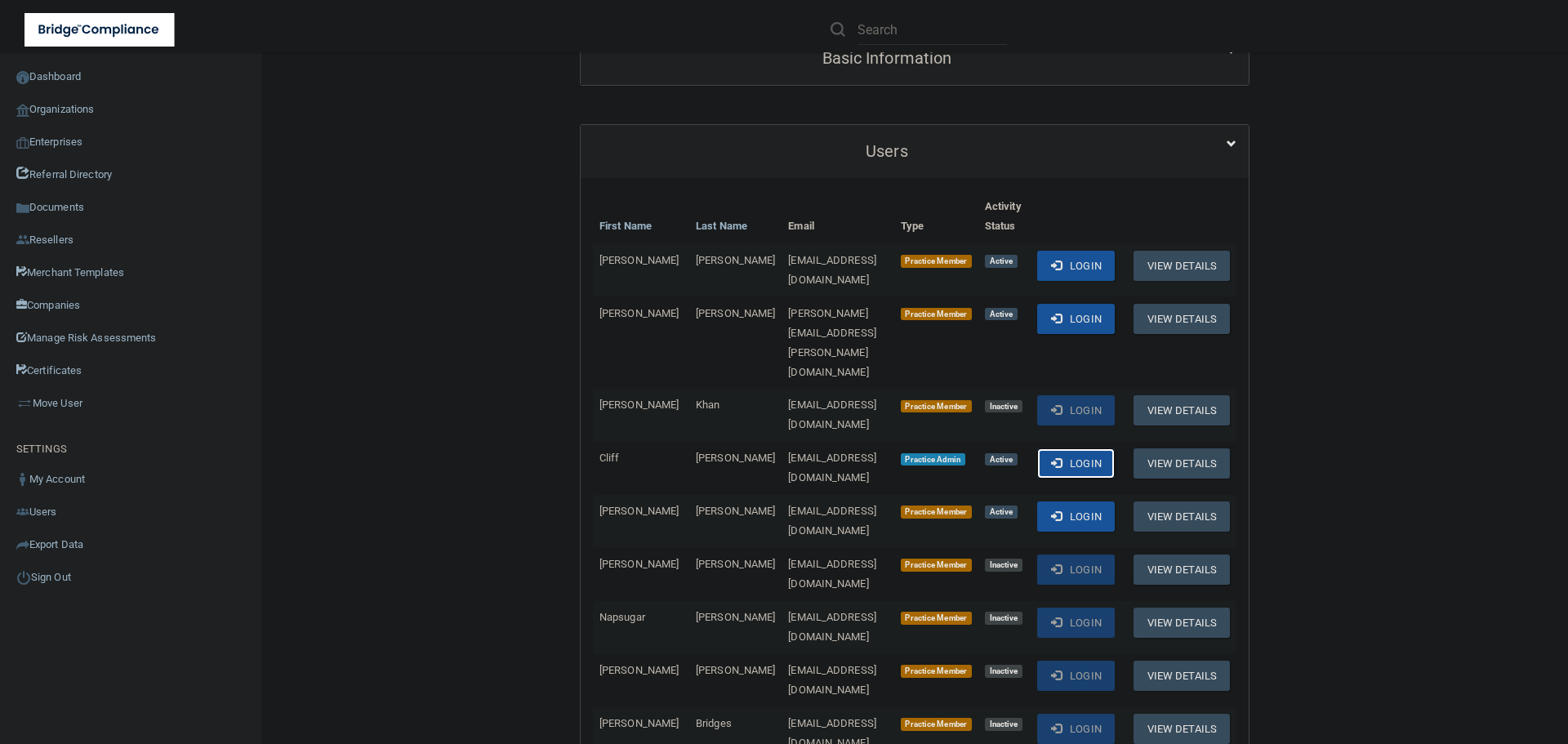
click at [1086, 449] on button "Login" at bounding box center [1075, 464] width 78 height 30
click at [107, 112] on link "Organizations" at bounding box center [131, 109] width 262 height 32
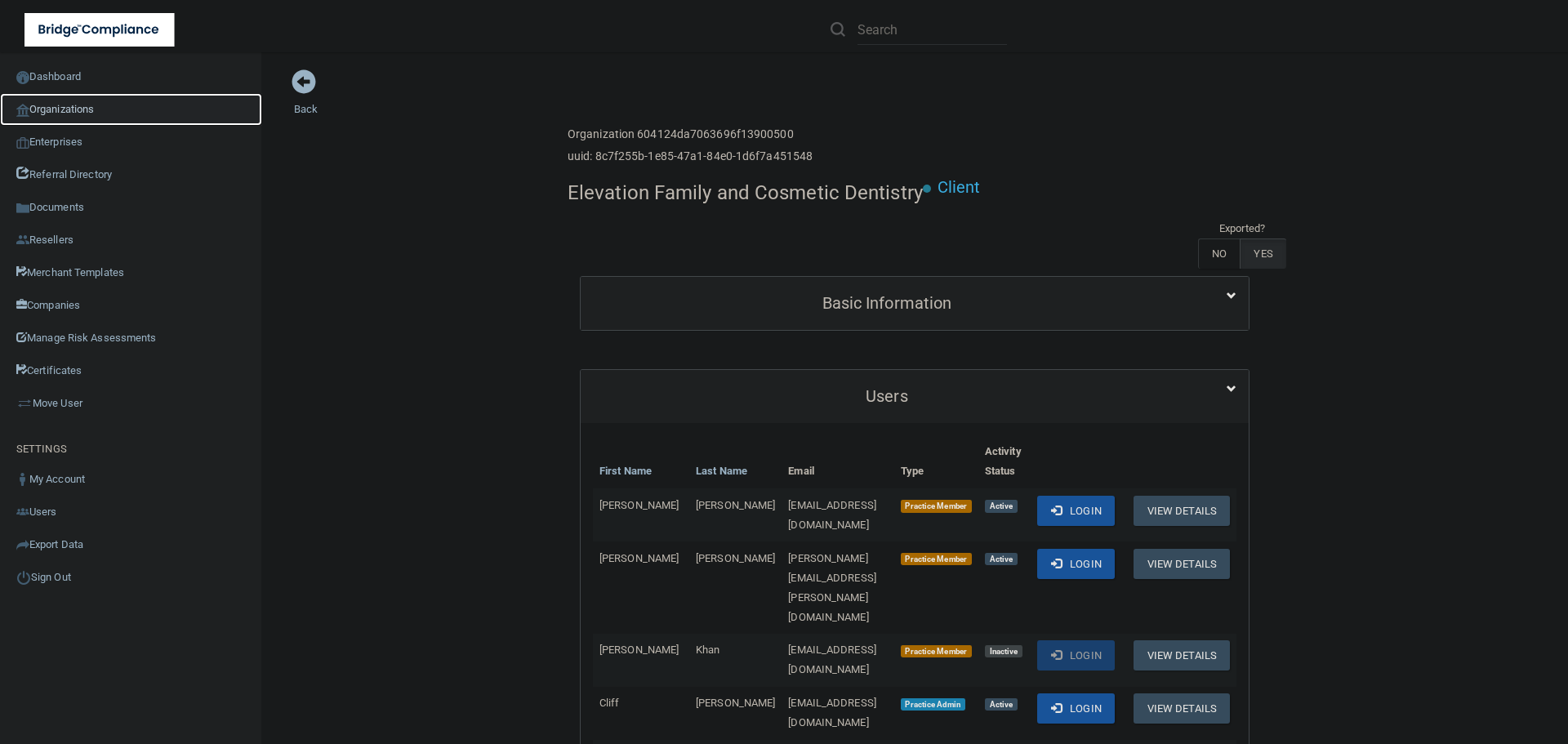
click at [55, 112] on link "Organizations" at bounding box center [131, 109] width 262 height 32
click at [849, 241] on div "Elevation Family and Cosmetic Dentistry Client Exported? NO YES" at bounding box center [914, 223] width 694 height 103
click at [851, 241] on div "Elevation Family and Cosmetic Dentistry Client Exported? NO YES" at bounding box center [914, 223] width 694 height 103
click at [98, 103] on link "Organizations" at bounding box center [131, 109] width 262 height 32
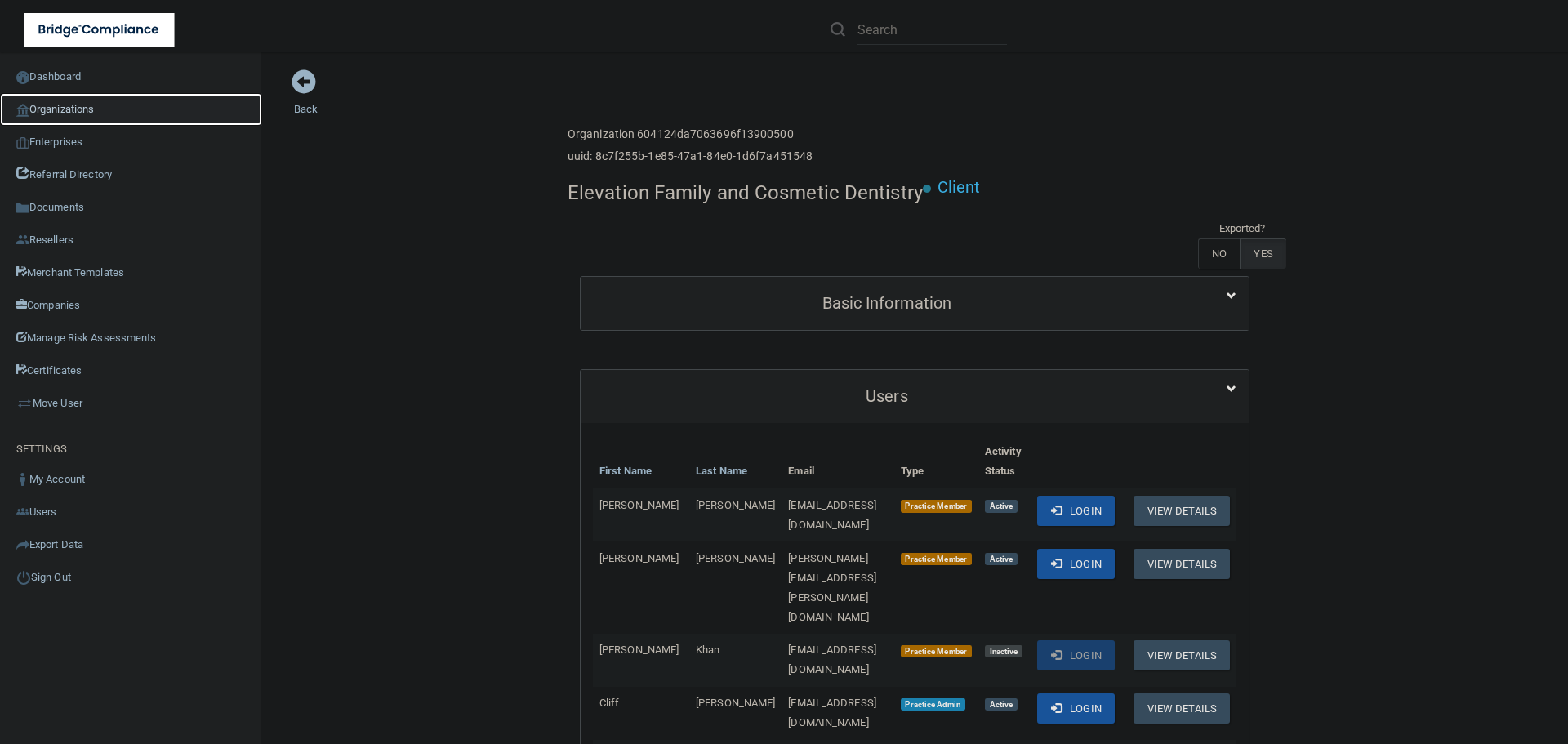
click at [66, 111] on link "Organizations" at bounding box center [131, 109] width 262 height 32
click at [72, 107] on link "Organizations" at bounding box center [131, 109] width 262 height 32
click at [72, 107] on link "Organizations" at bounding box center [131, 109] width 262 height 32
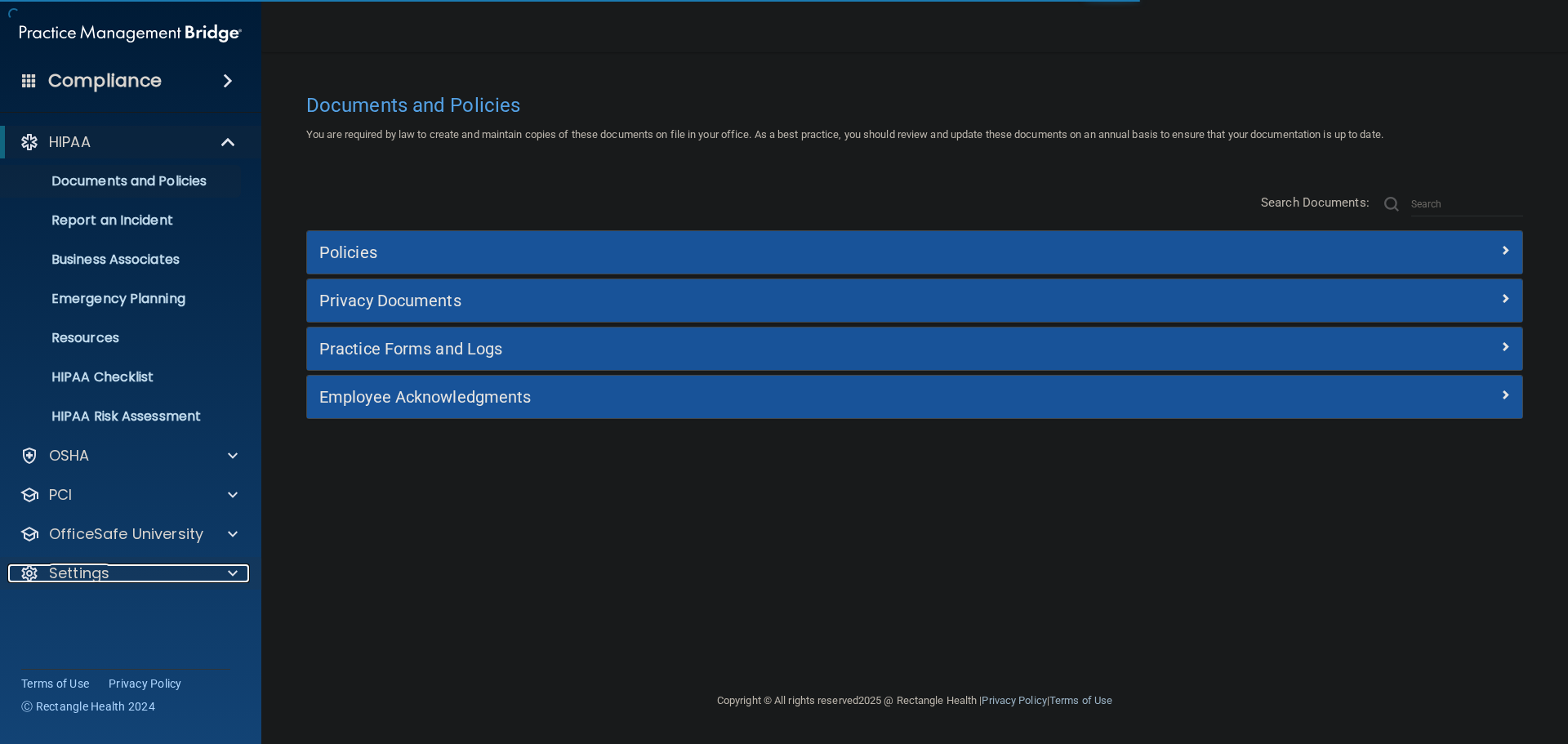
click at [234, 573] on span at bounding box center [232, 573] width 10 height 20
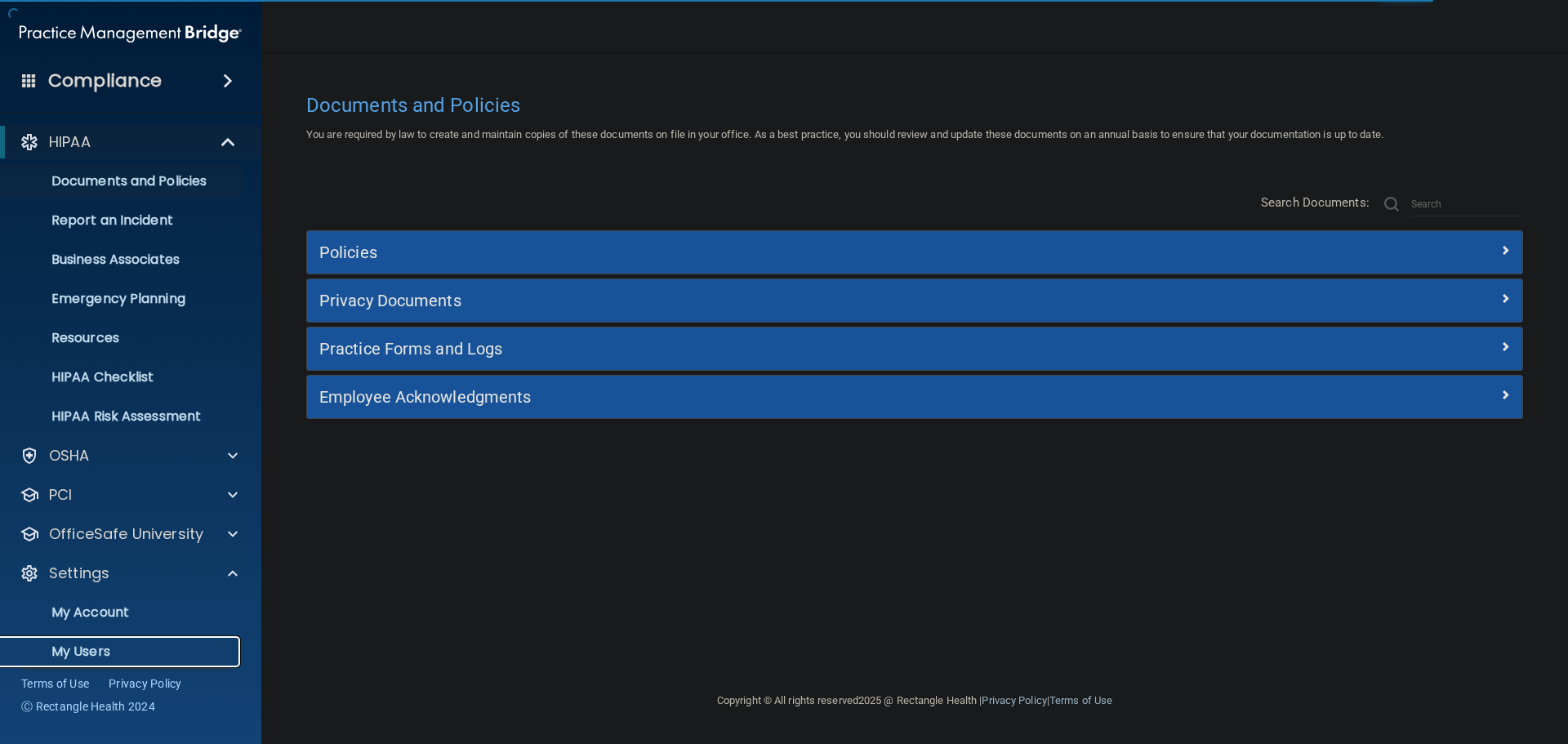
click at [78, 648] on p "My Users" at bounding box center [122, 652] width 223 height 16
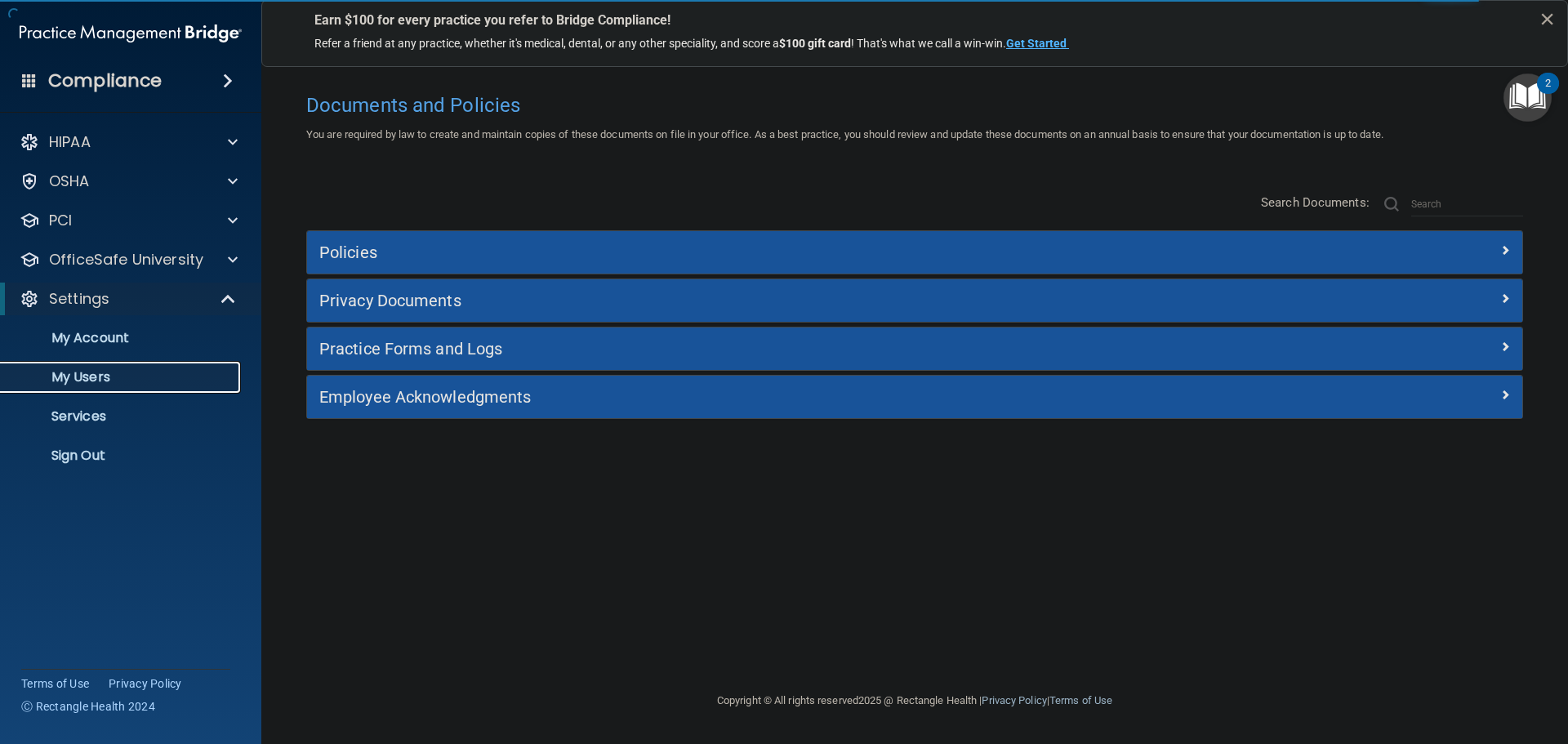
select select "20"
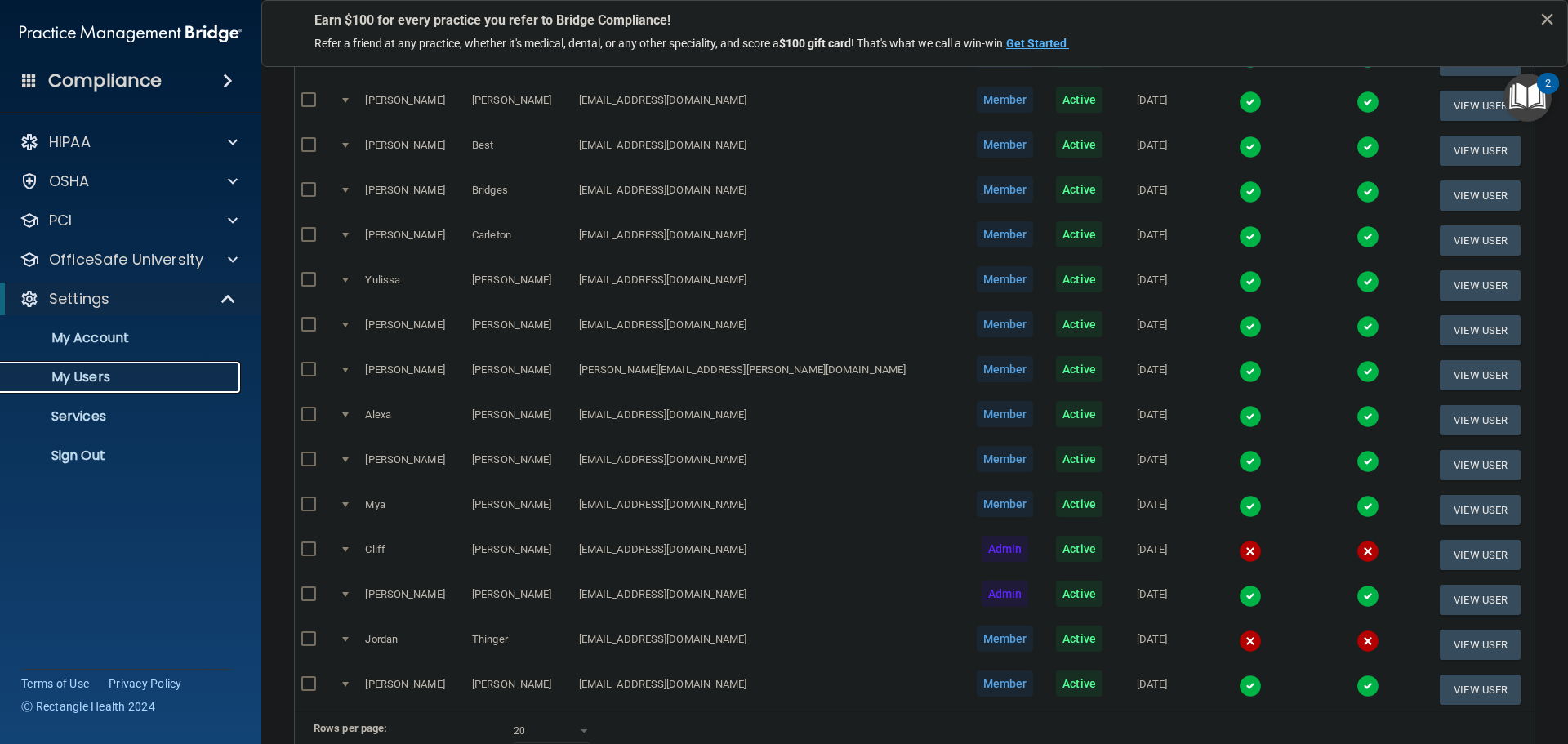
scroll to position [383, 0]
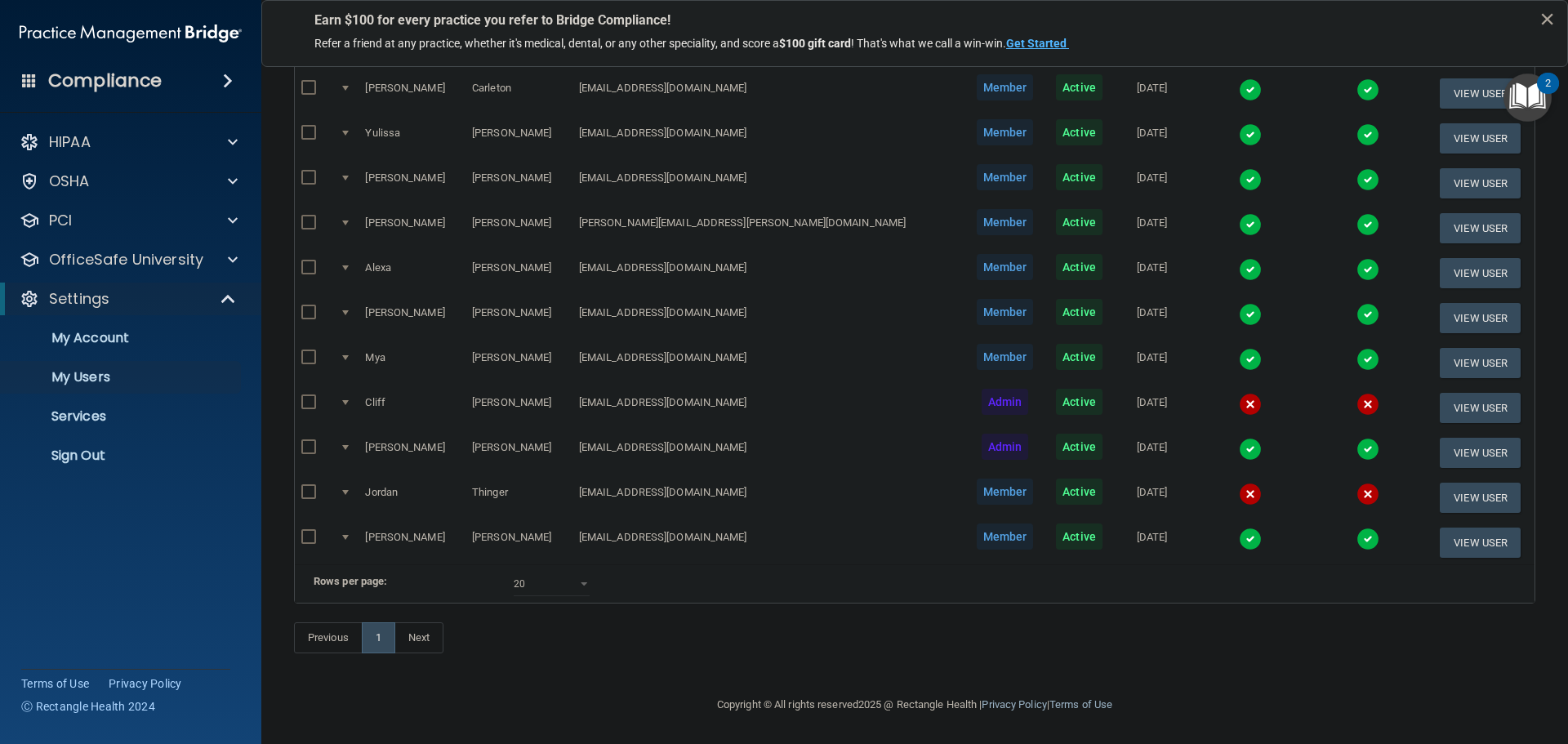
click at [310, 486] on input "checkbox" at bounding box center [311, 492] width 19 height 13
checkbox input "true"
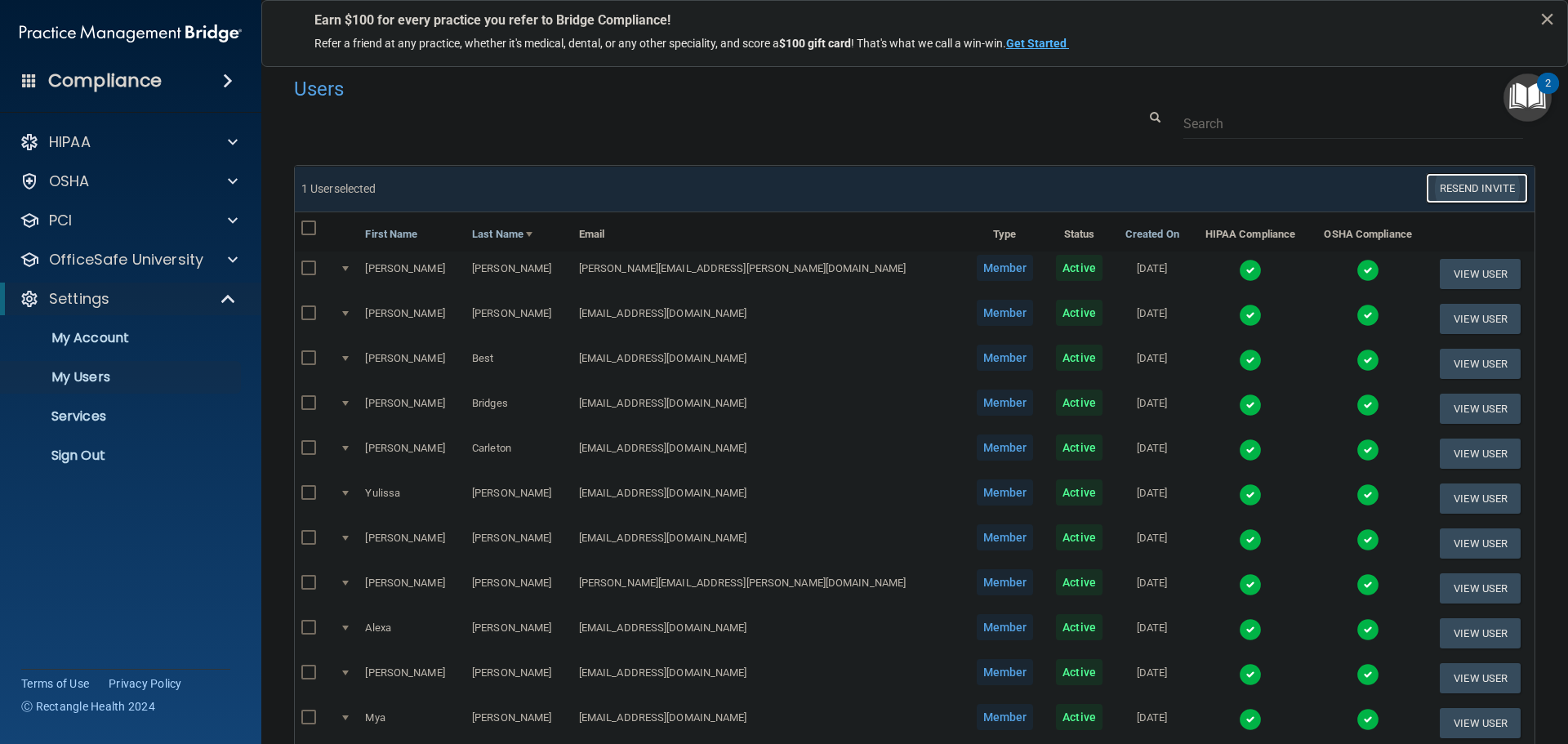
click at [1453, 179] on button "Resend Invite" at bounding box center [1478, 188] width 102 height 30
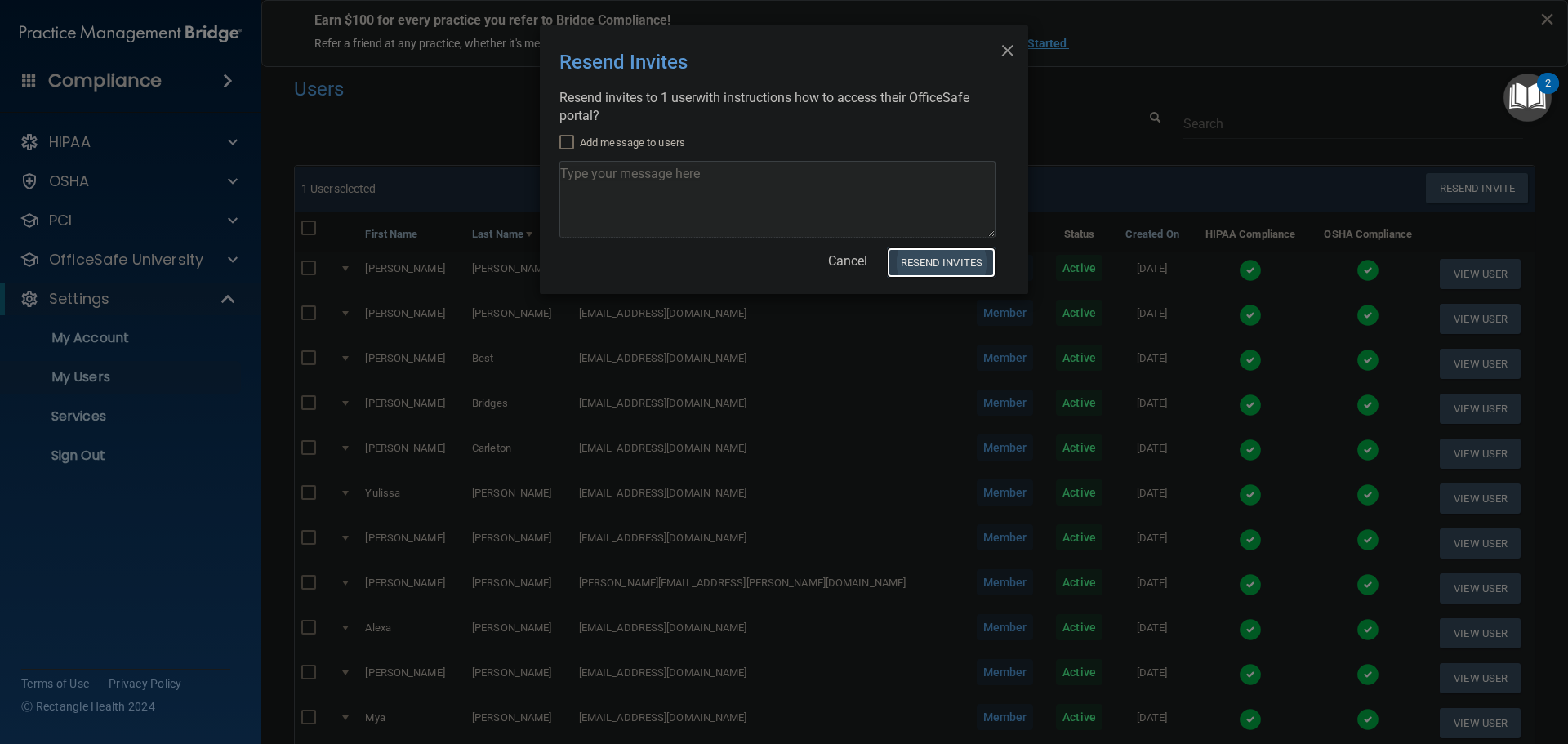
click at [935, 259] on button "Resend Invites" at bounding box center [941, 262] width 108 height 30
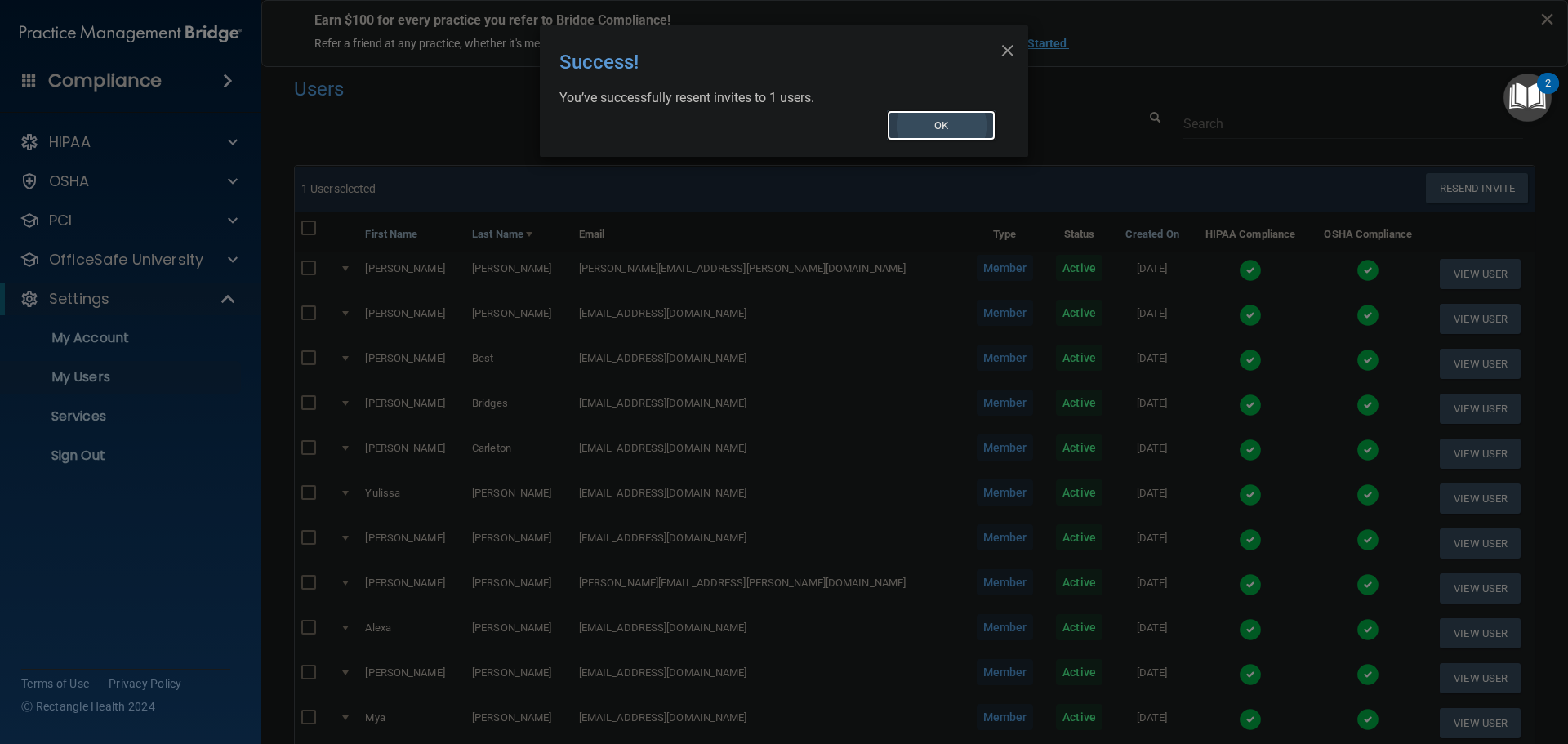
click at [943, 125] on button "OK" at bounding box center [942, 125] width 109 height 30
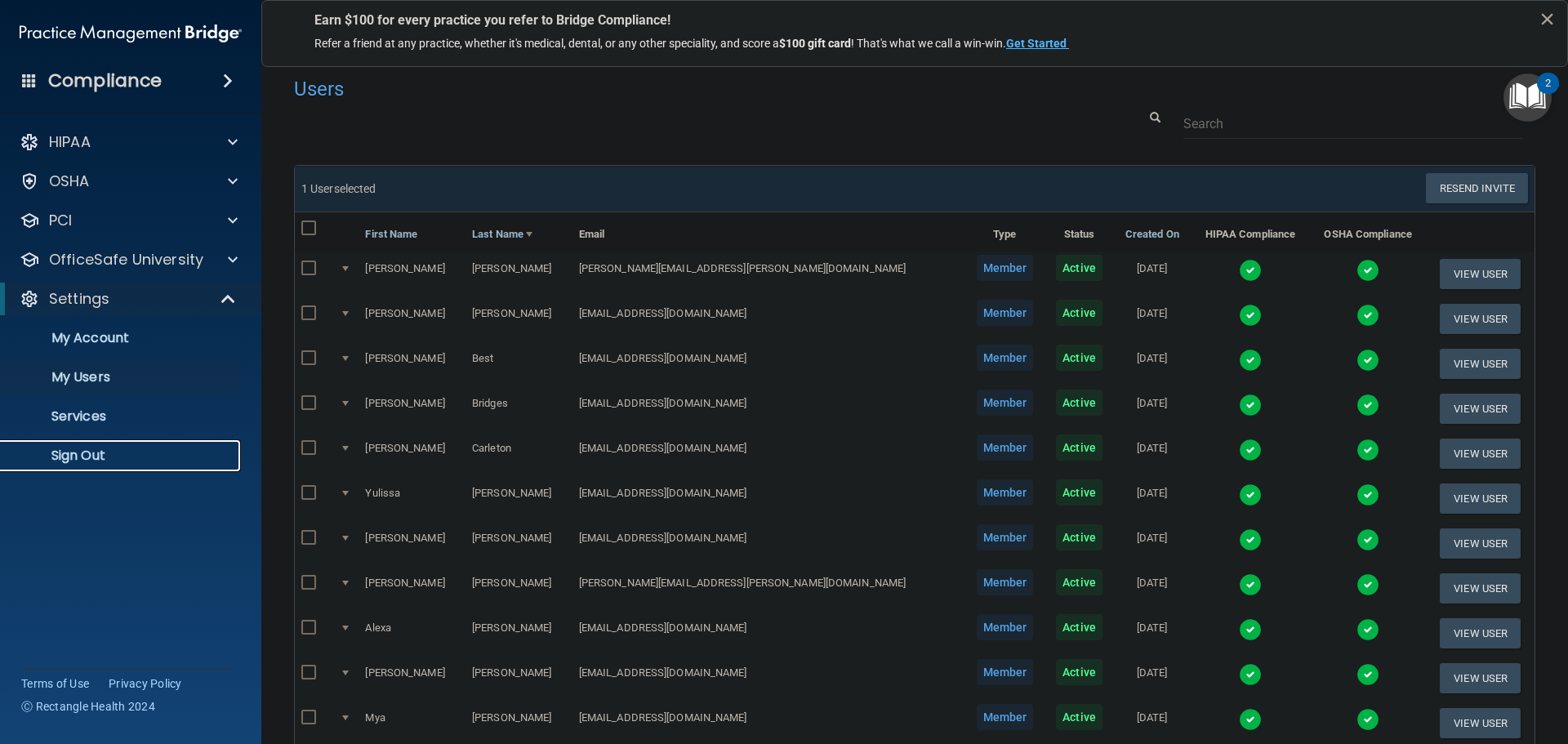
click at [80, 450] on p "Sign Out" at bounding box center [122, 456] width 223 height 16
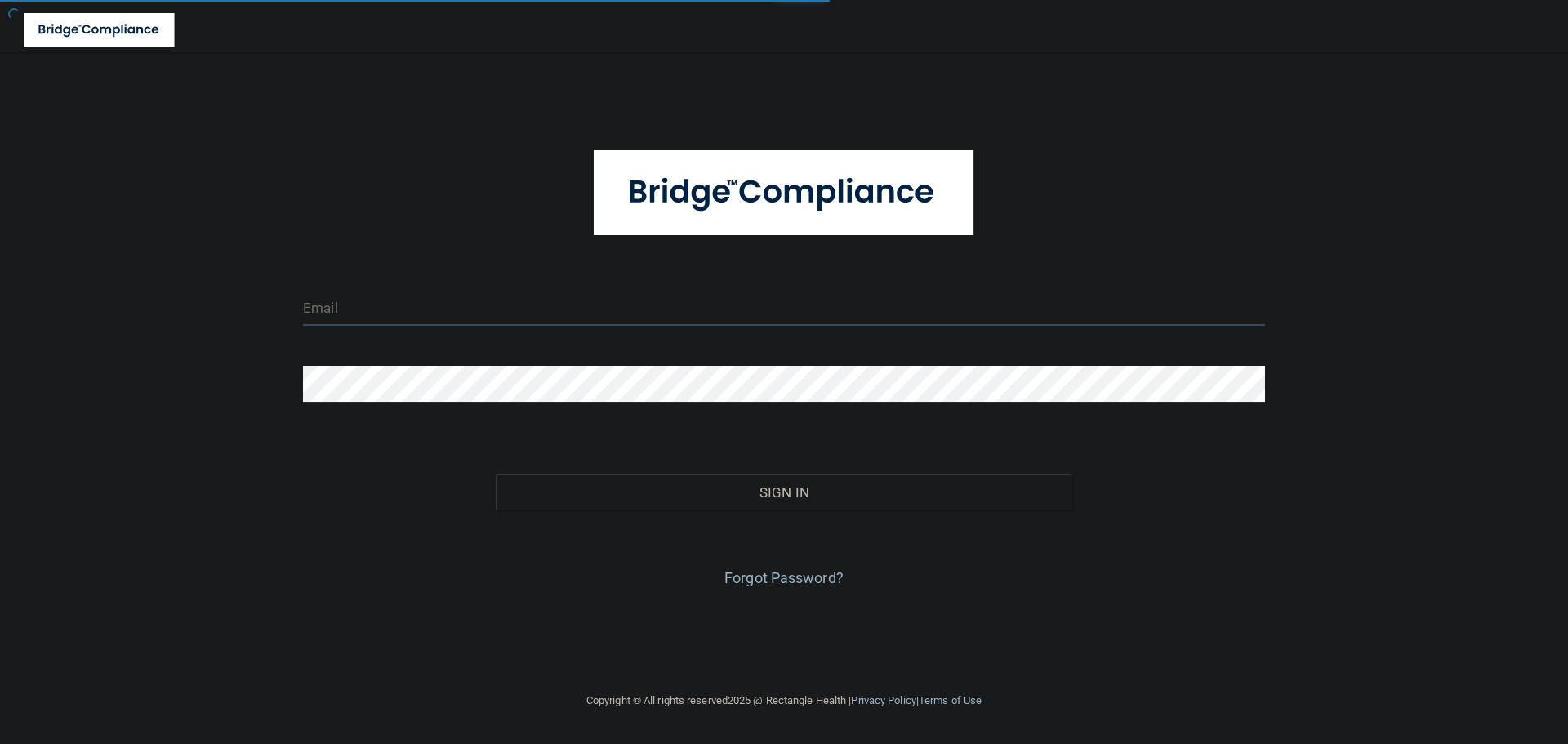
type input "cfletcher@rectanglehealth.com"
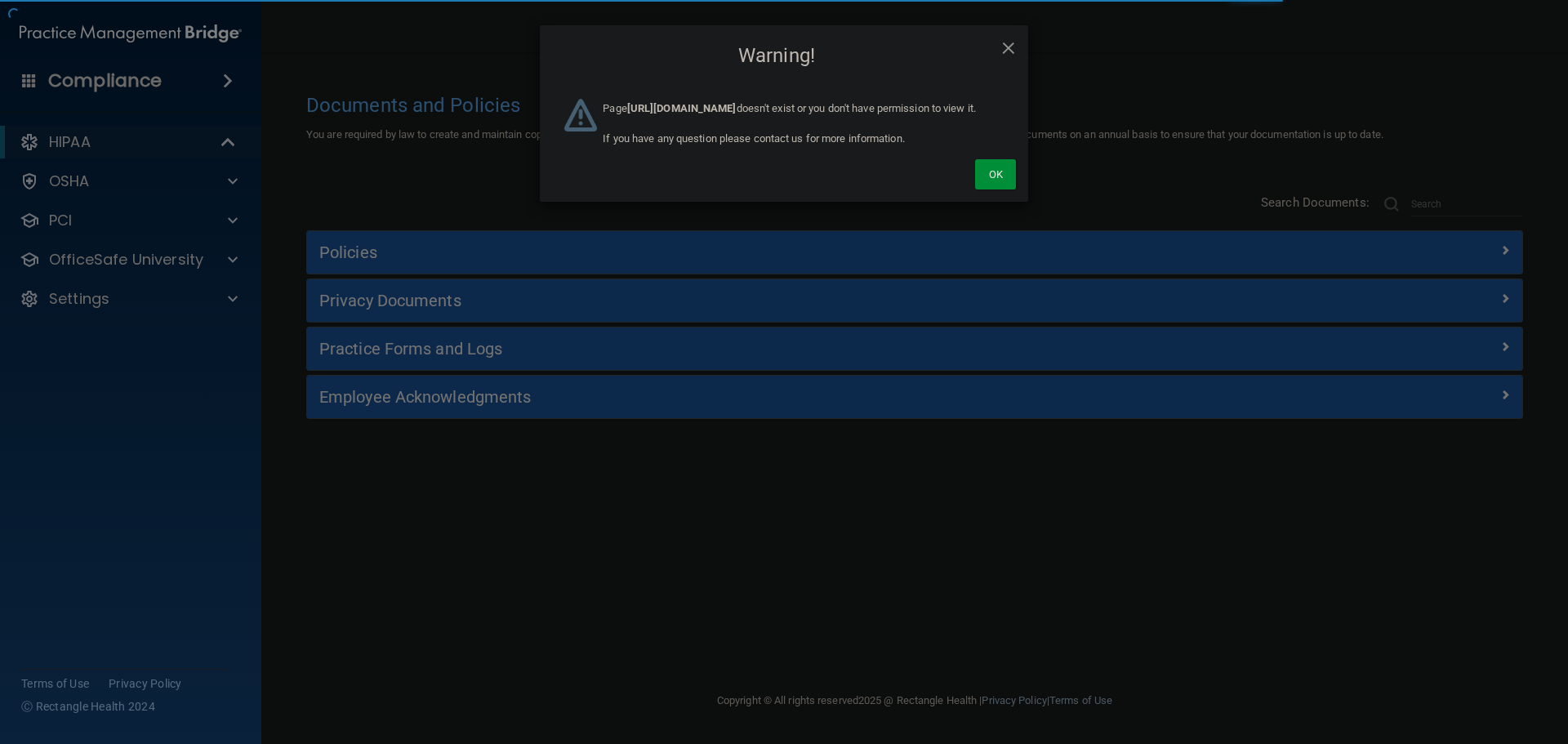
click at [1017, 201] on div "Ok" at bounding box center [784, 156] width 488 height 90
click at [1001, 190] on button "Ok" at bounding box center [996, 175] width 41 height 30
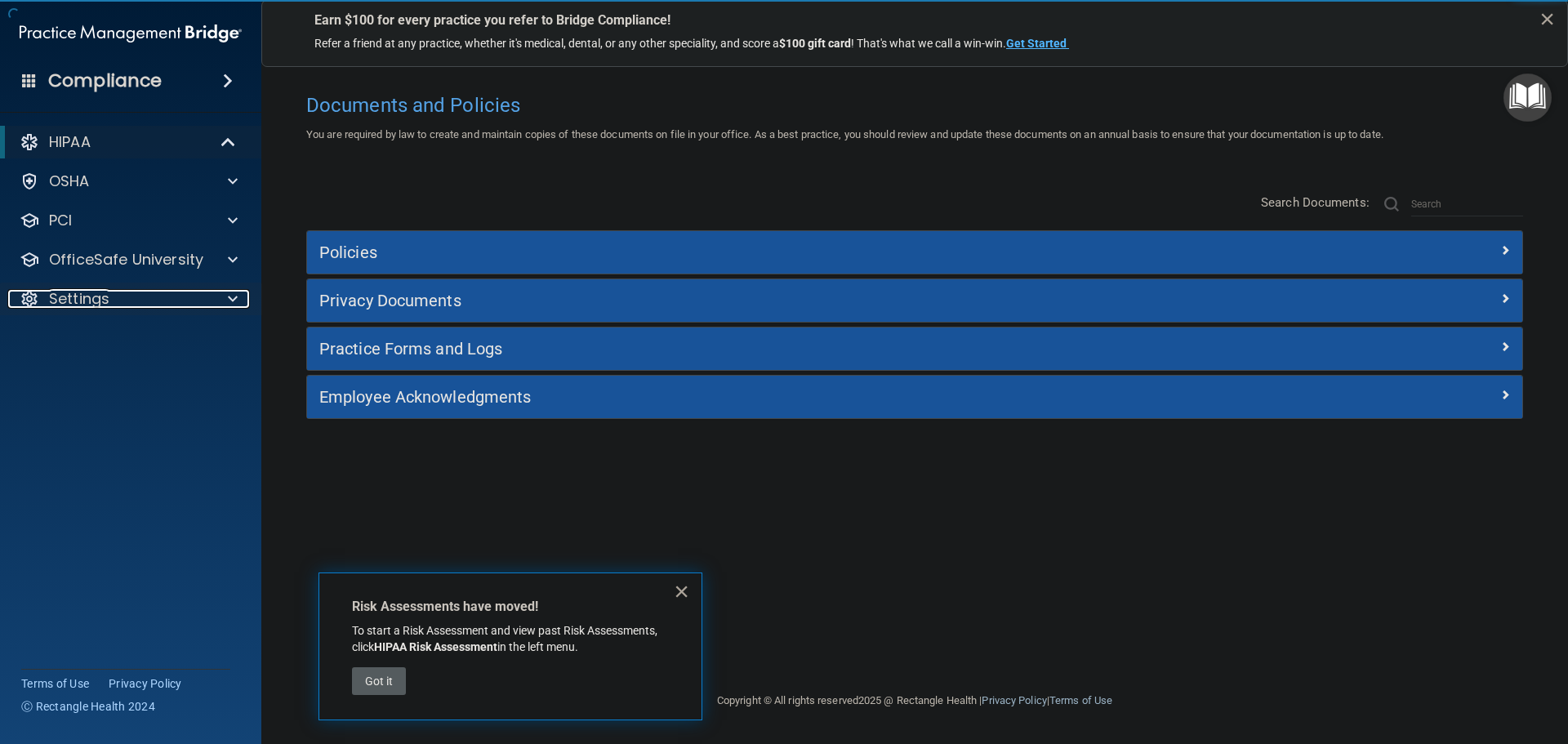
click at [229, 295] on span at bounding box center [232, 299] width 10 height 20
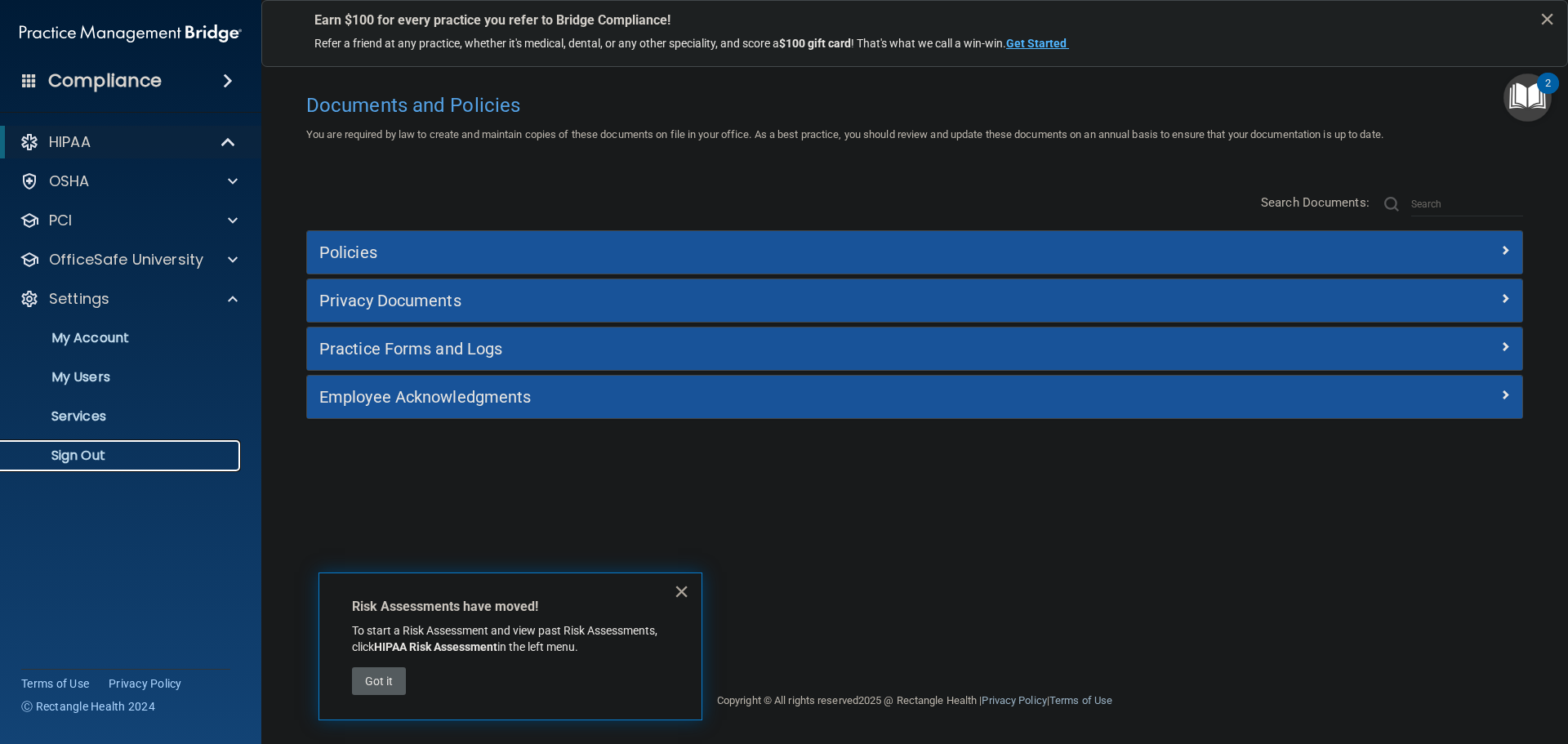
click at [96, 458] on p "Sign Out" at bounding box center [122, 456] width 223 height 16
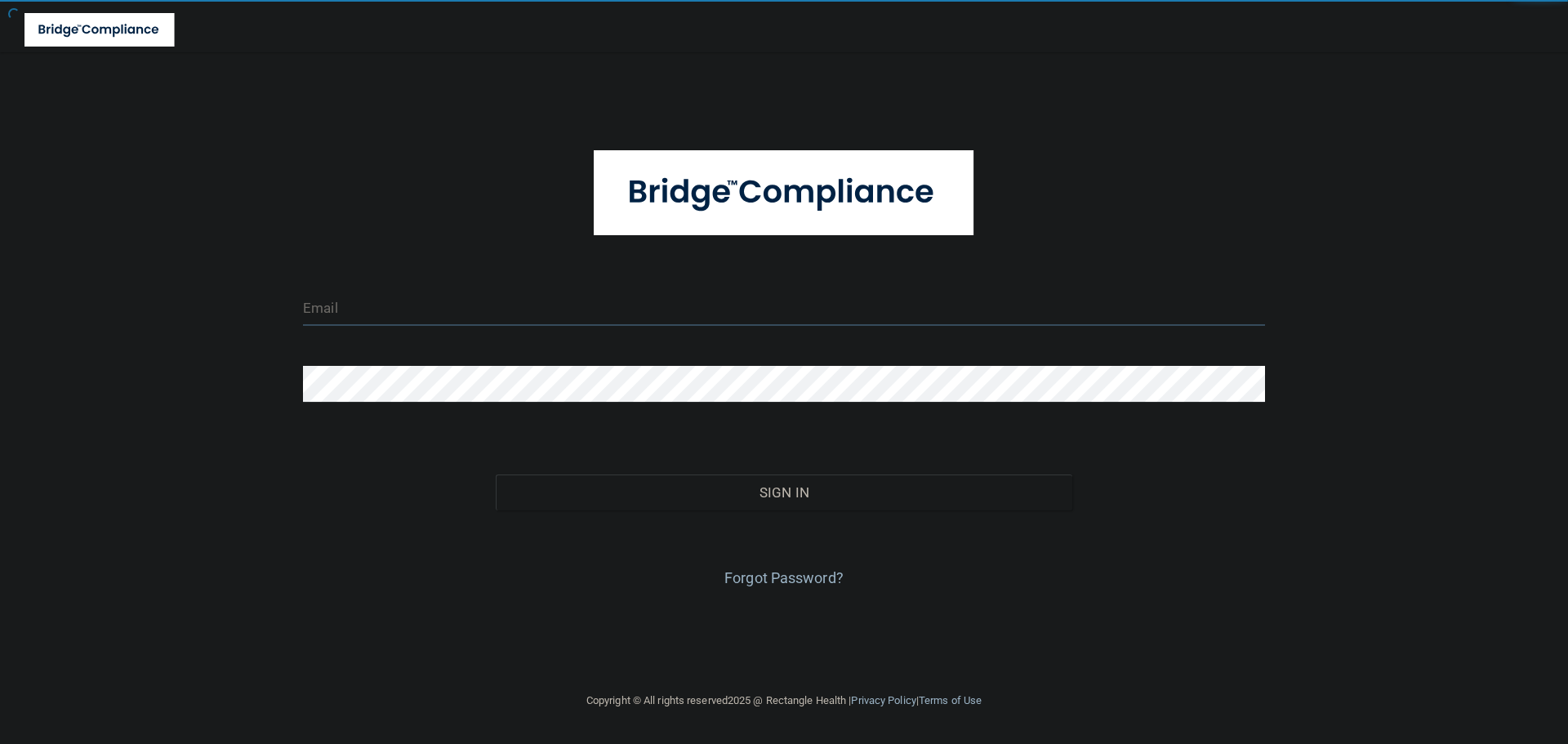
type input "cfletcher@rectanglehealth.com"
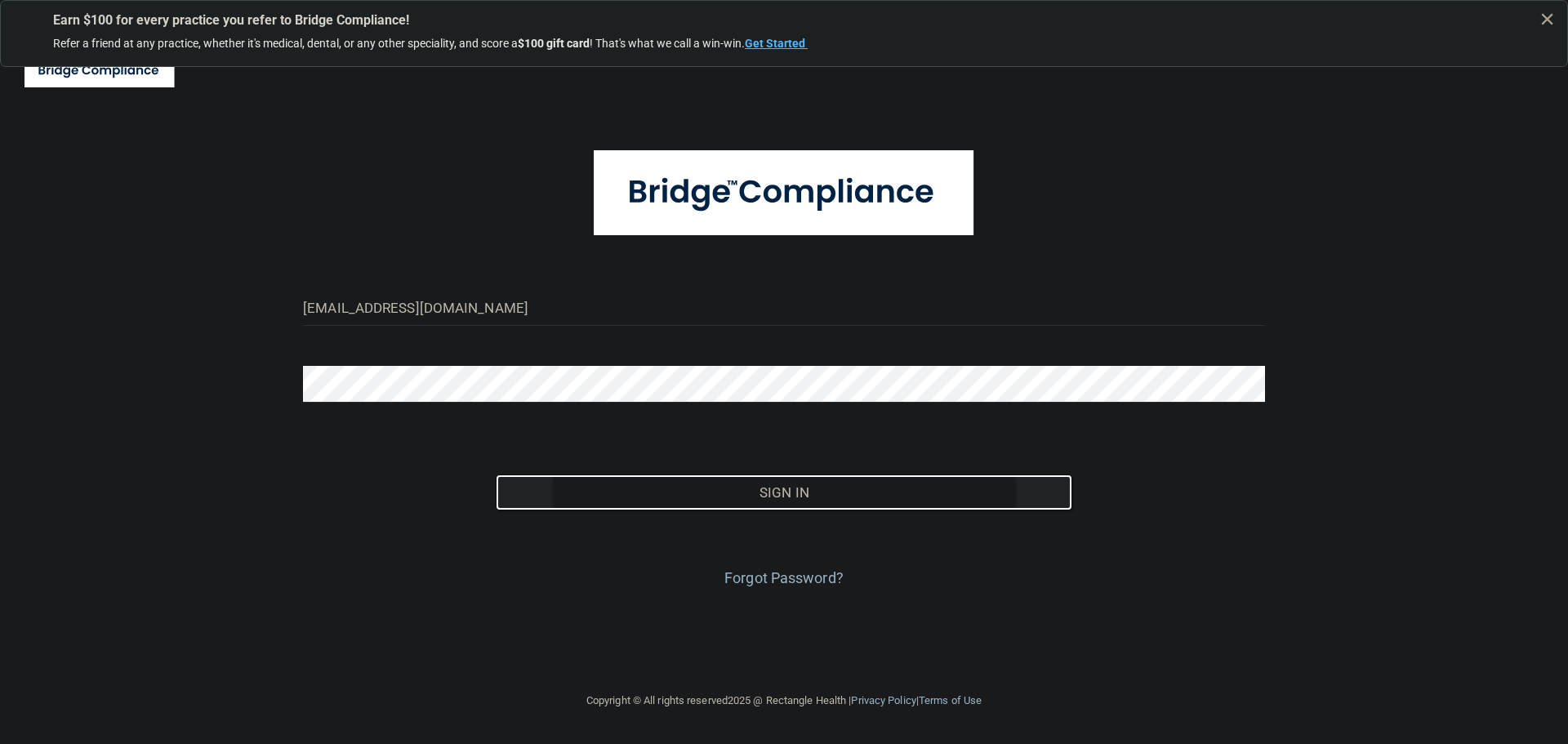
click at [785, 494] on button "Sign In" at bounding box center [784, 492] width 578 height 36
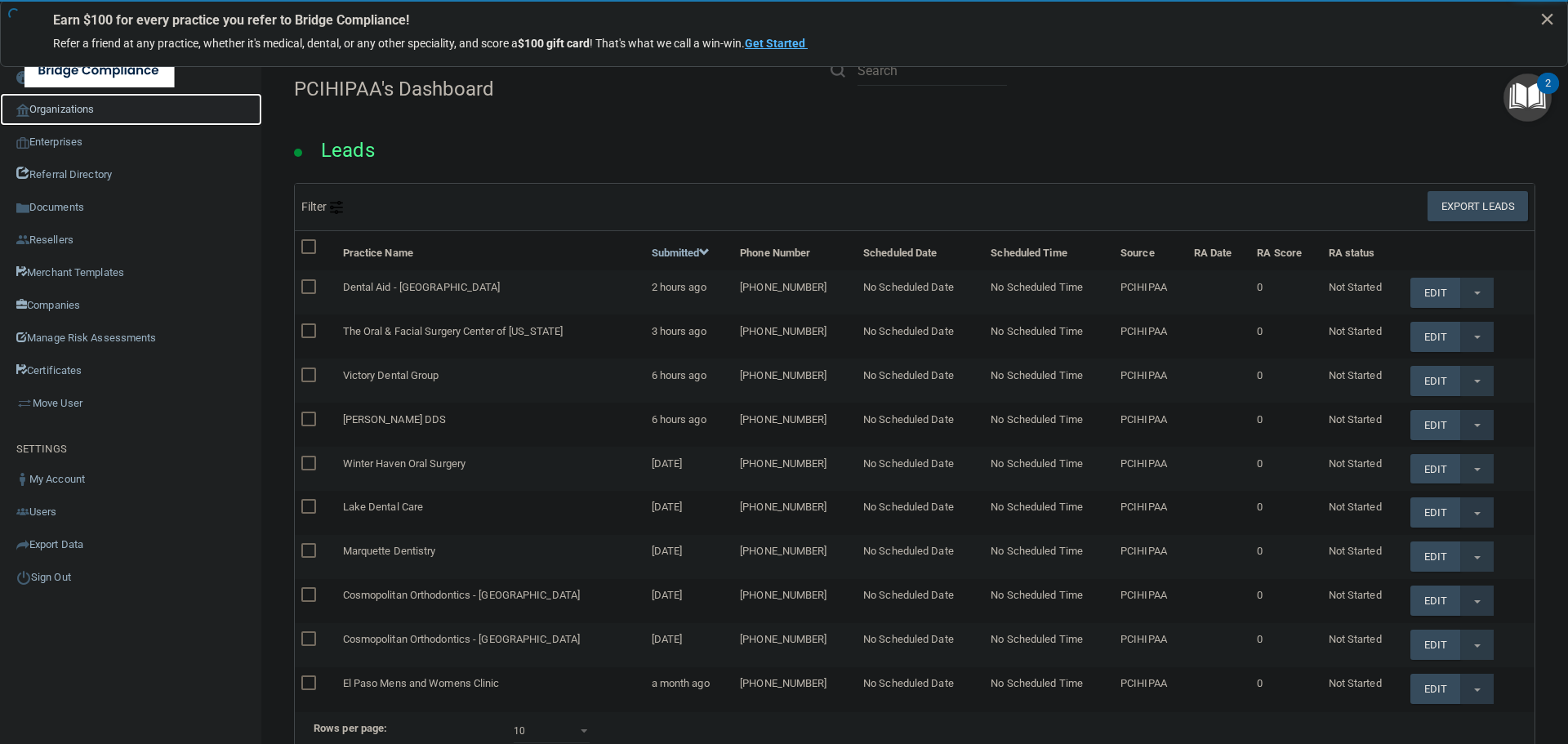
click at [85, 104] on link "Organizations" at bounding box center [131, 109] width 262 height 32
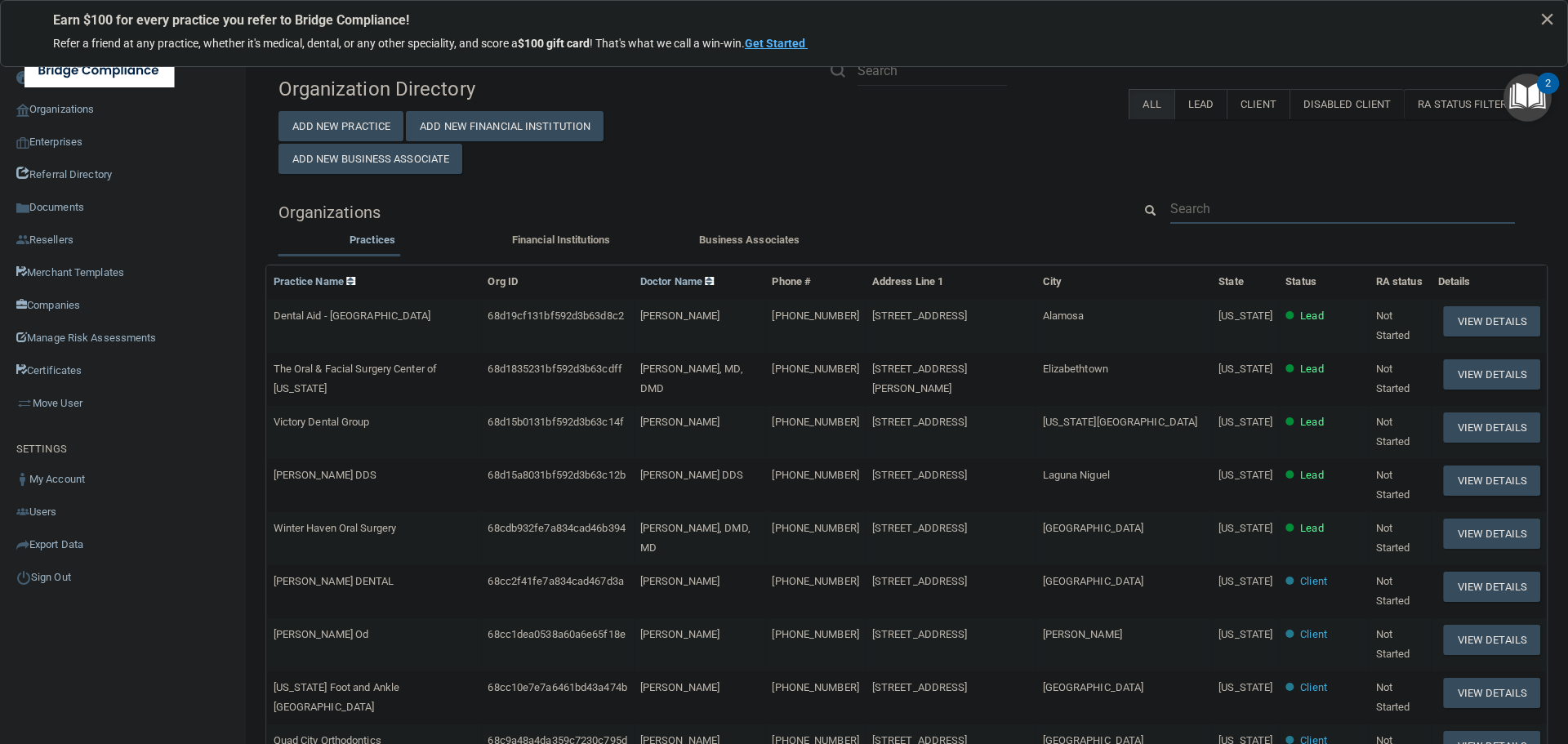
click at [1193, 205] on input "text" at bounding box center [1342, 209] width 345 height 30
paste input "Eye Care Of The Big Horns"
type input "Eye Care Of The Big Horns"
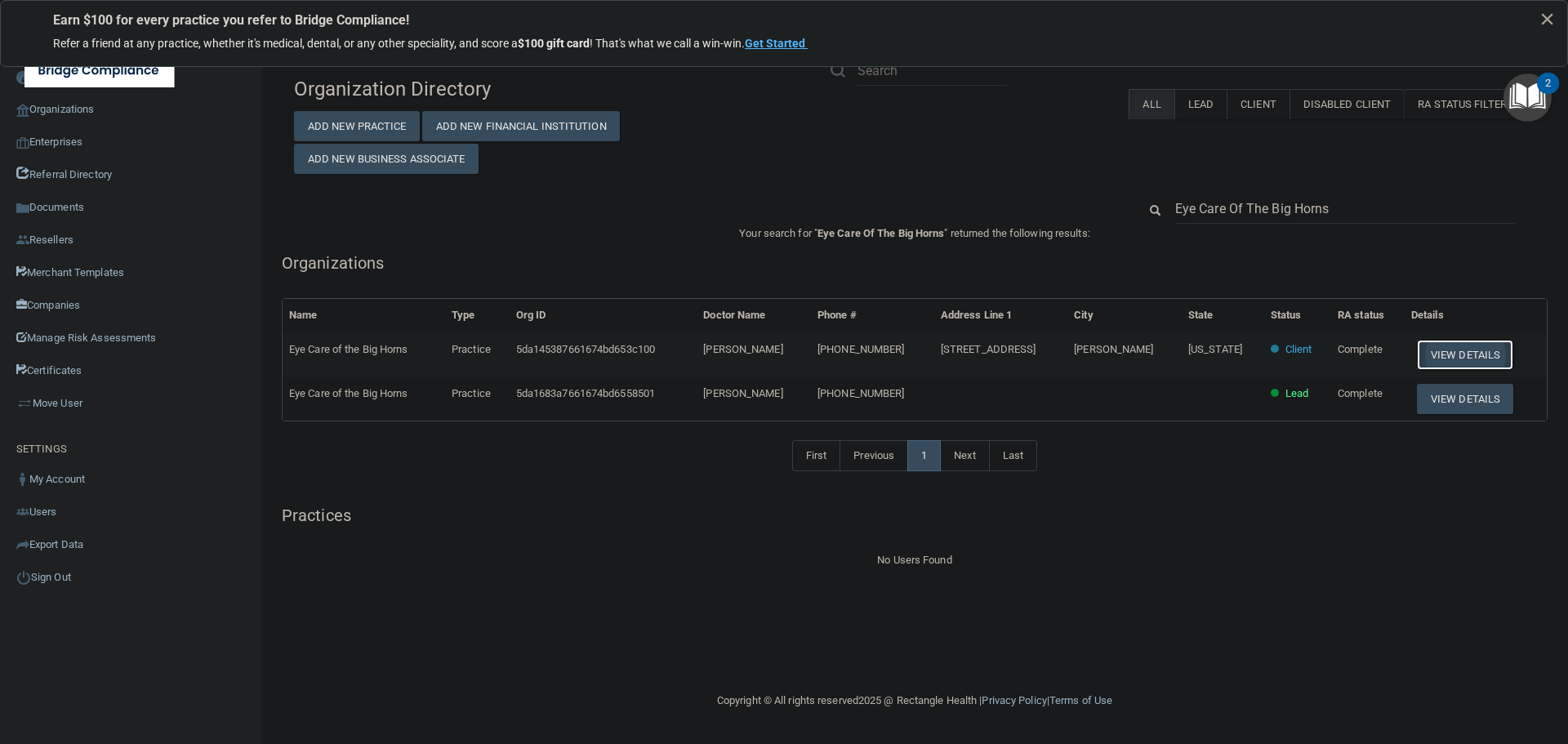
click at [1450, 356] on button "View Details" at bounding box center [1465, 355] width 97 height 30
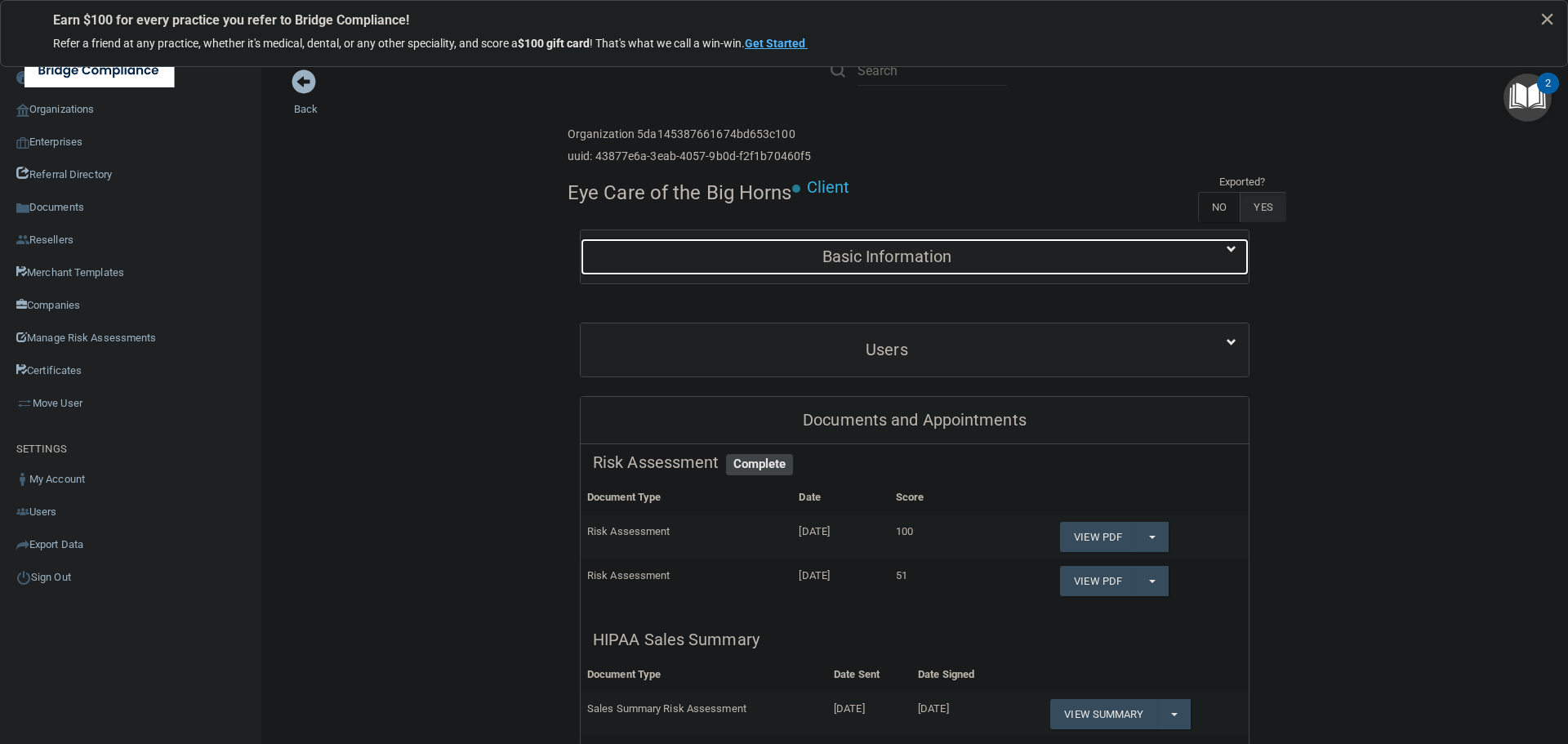
click at [840, 271] on div "Basic Information" at bounding box center [887, 256] width 613 height 37
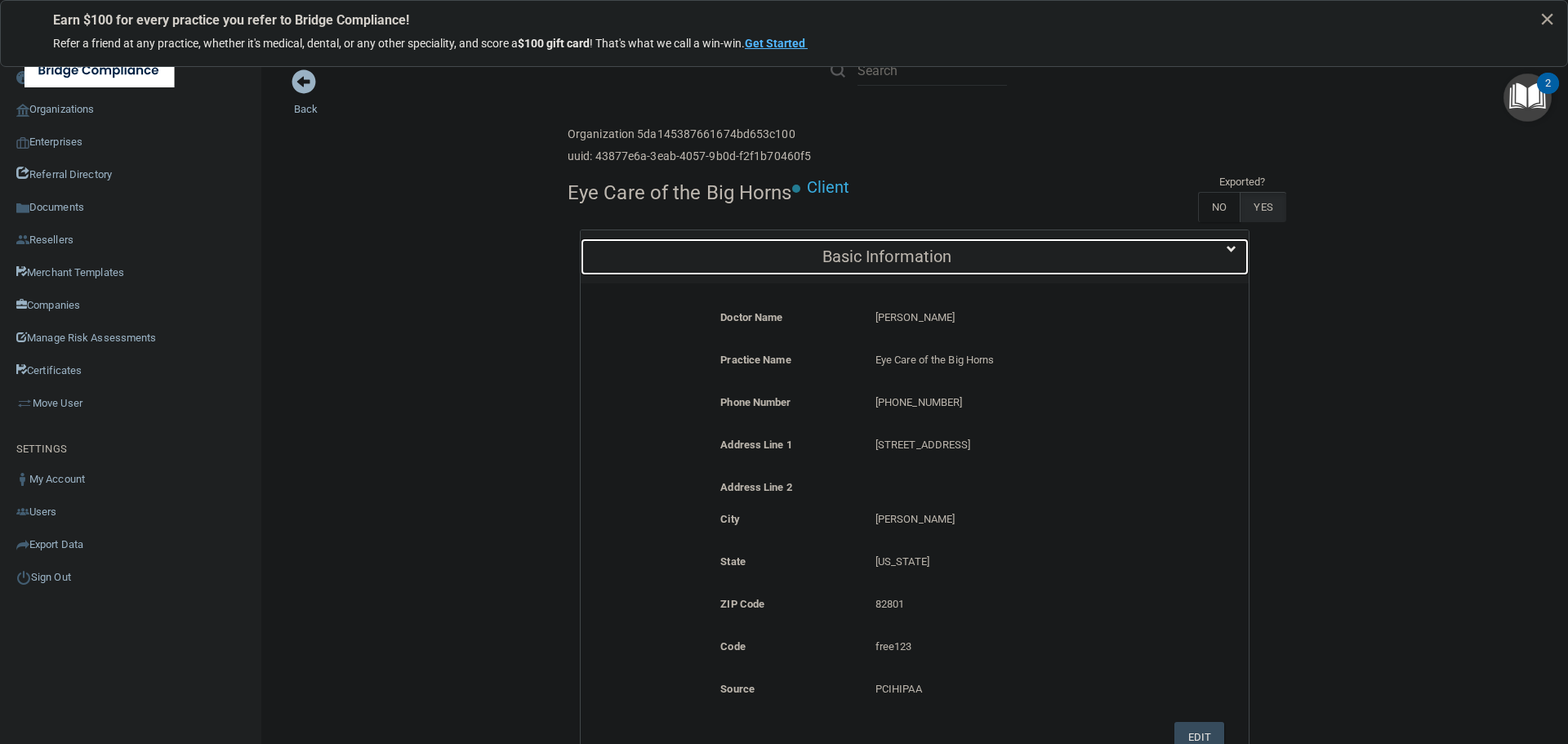
click at [862, 252] on h5 "Basic Information" at bounding box center [887, 256] width 588 height 18
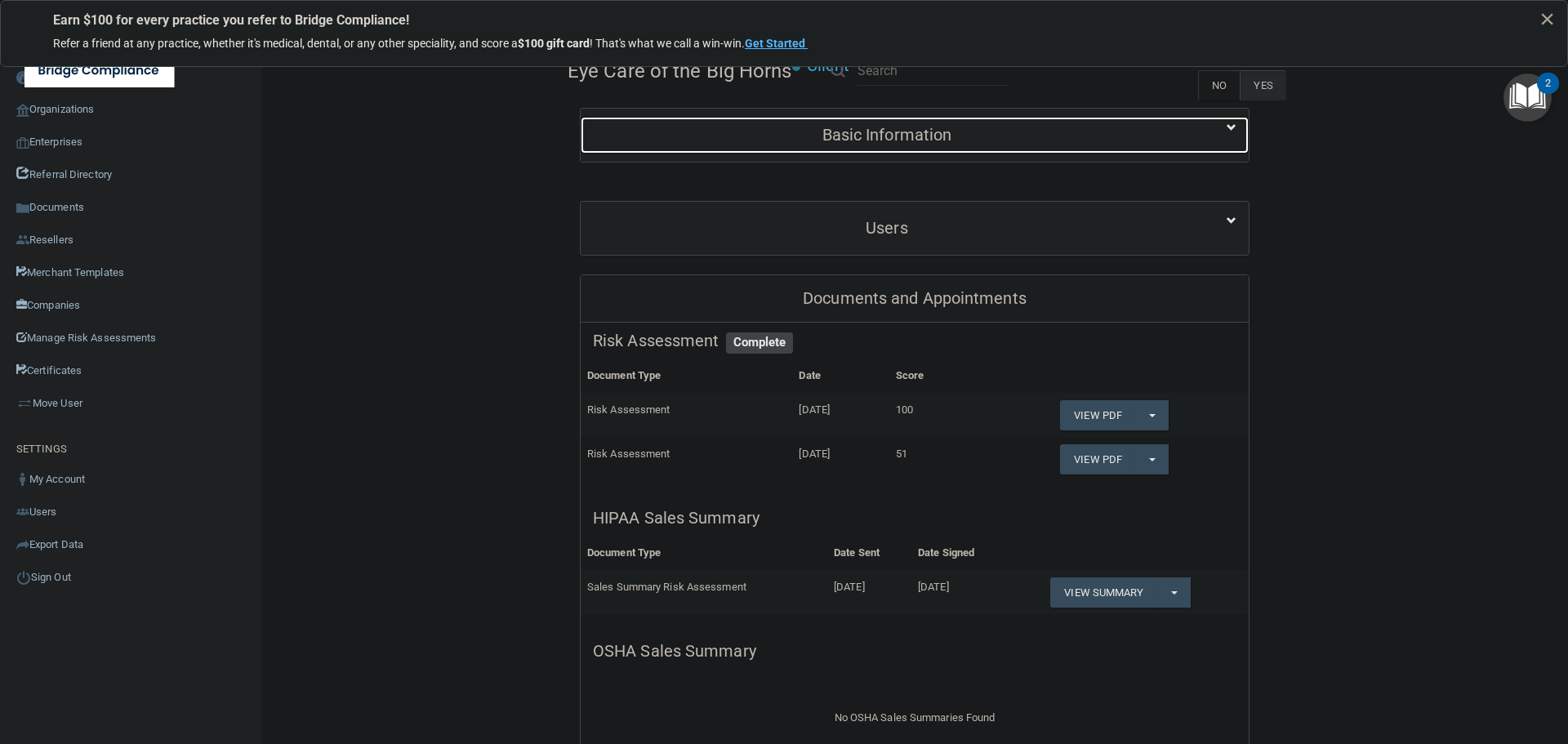
scroll to position [163, 0]
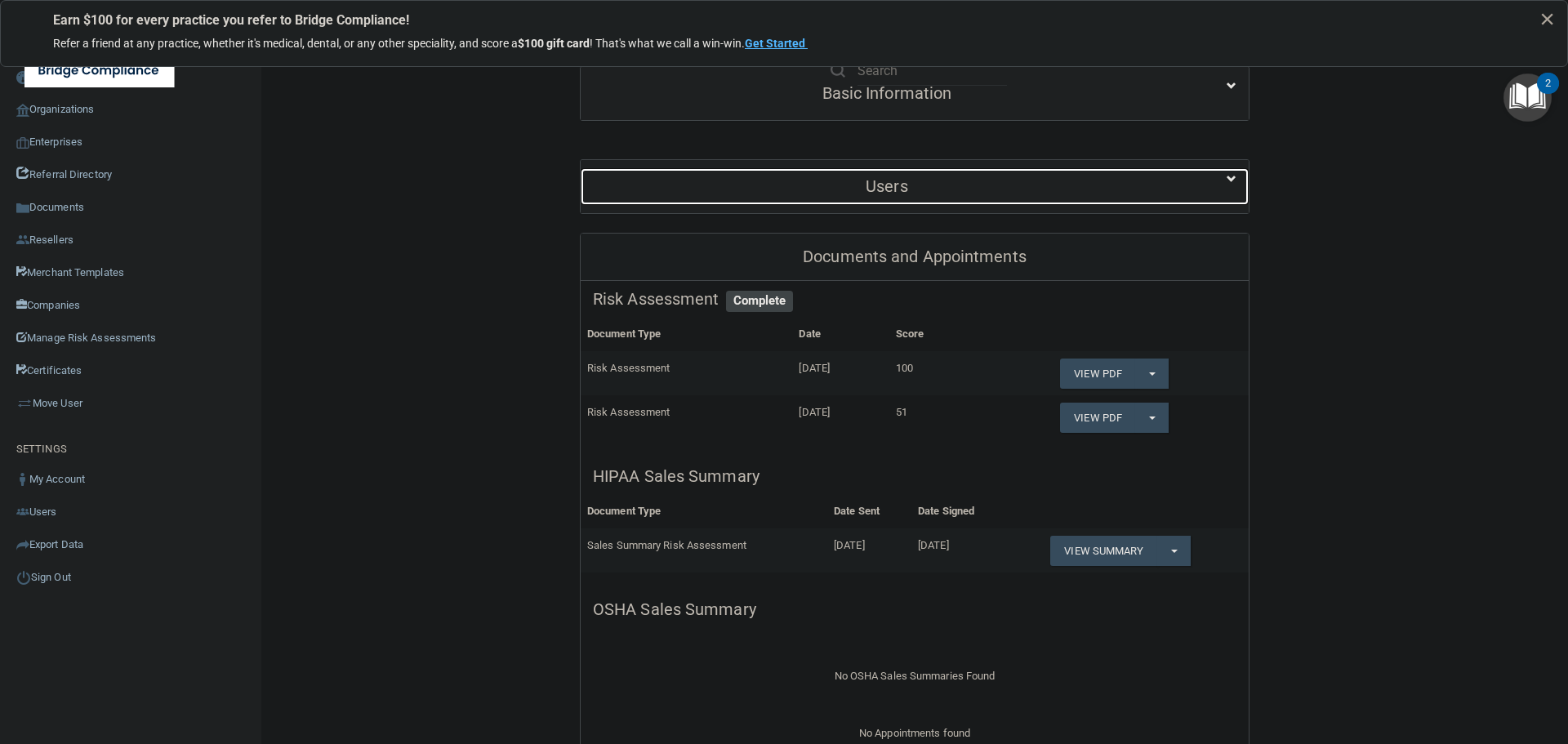
click at [870, 201] on div "Users" at bounding box center [887, 186] width 613 height 37
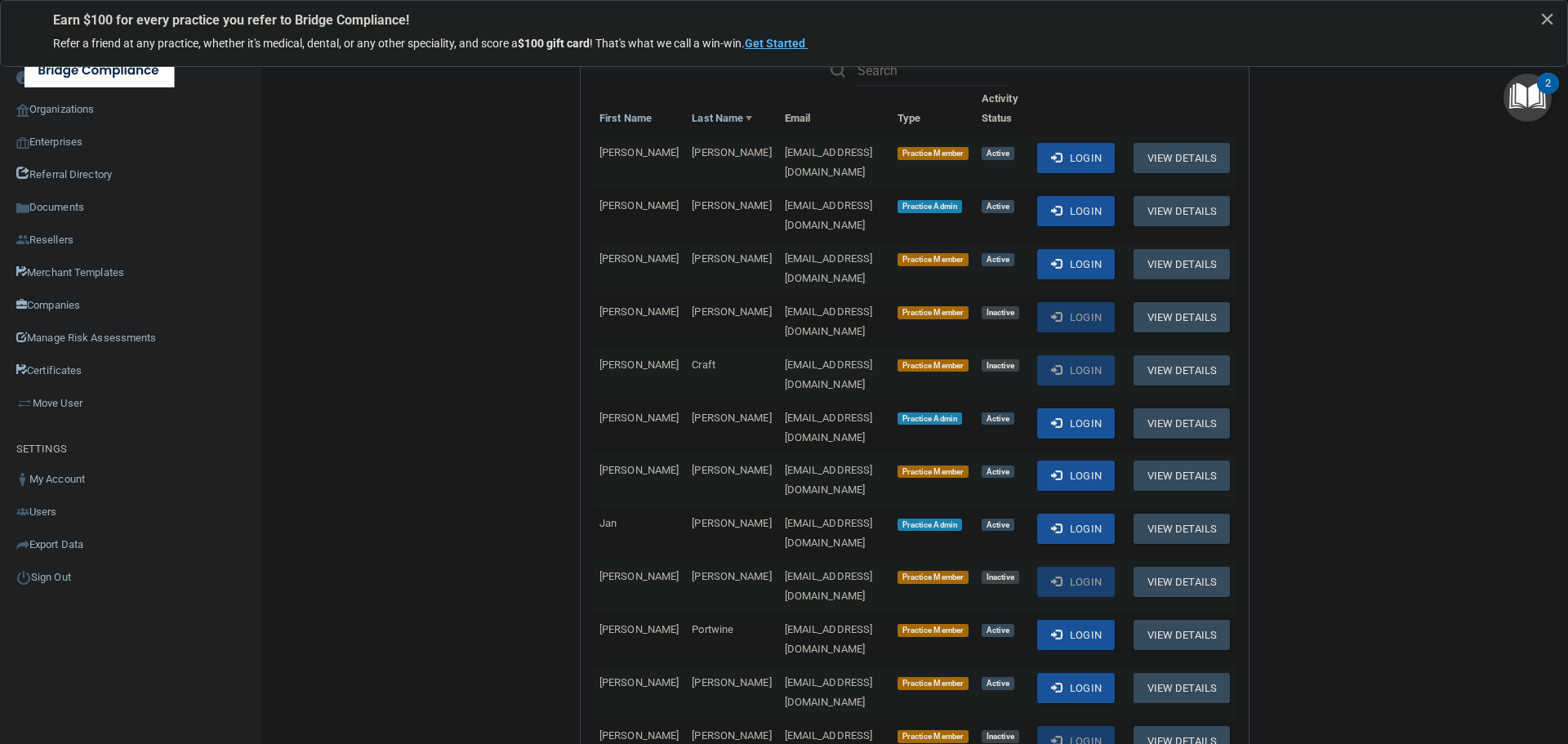
scroll to position [327, 0]
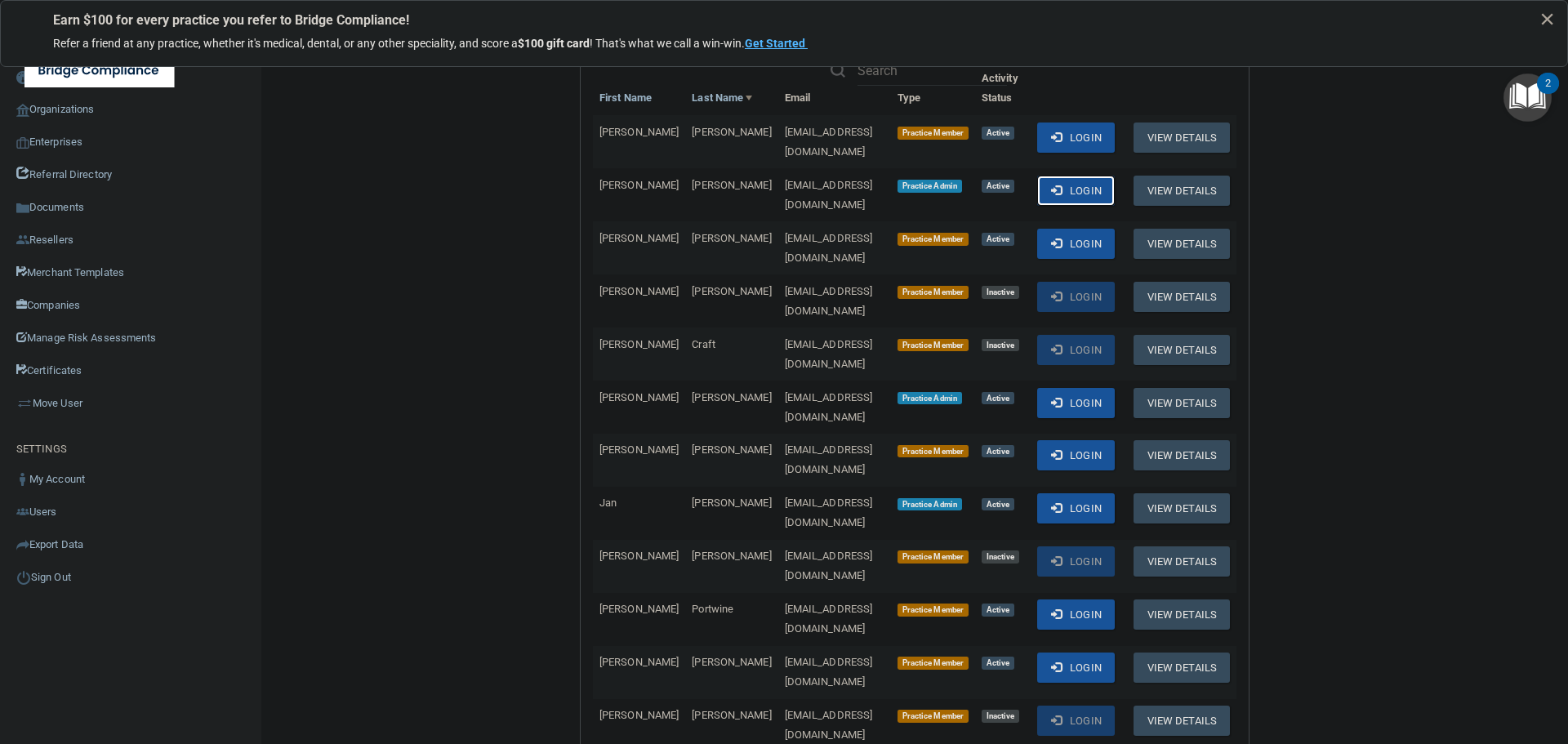
click at [1075, 187] on button "Login" at bounding box center [1075, 191] width 78 height 30
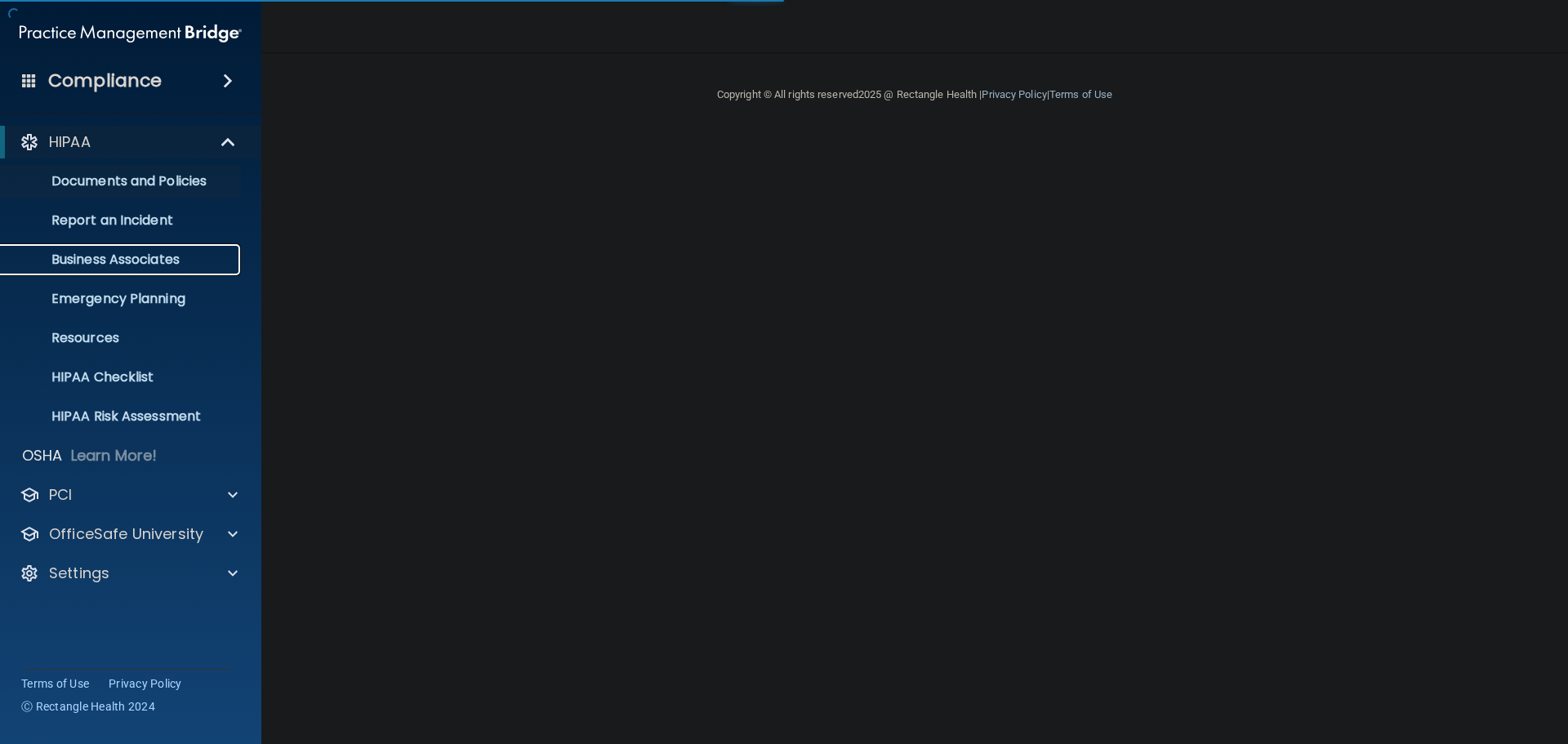
click at [143, 252] on p "Business Associates" at bounding box center [122, 260] width 223 height 16
